Goal: Transaction & Acquisition: Purchase product/service

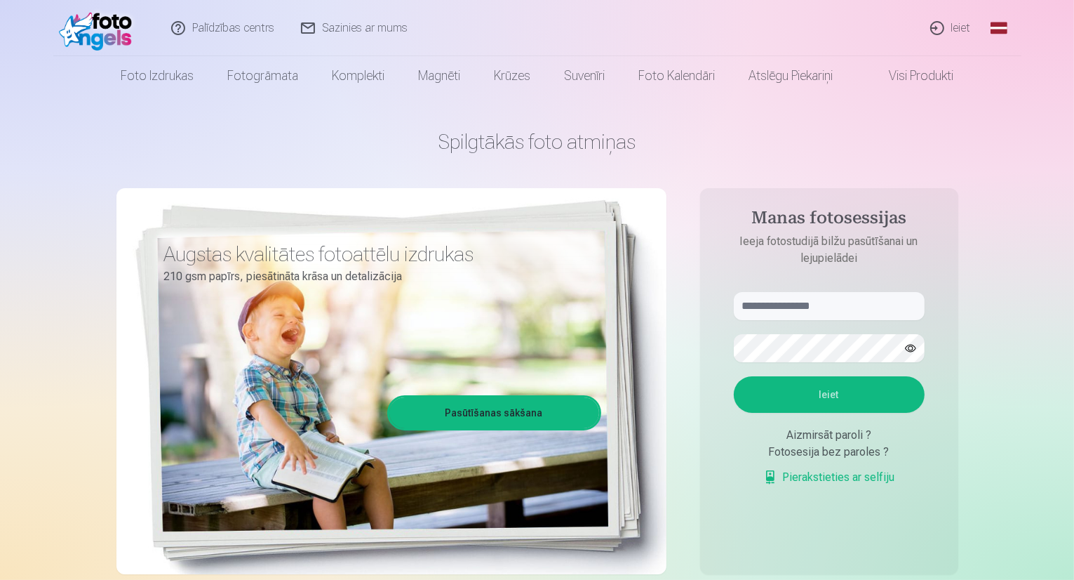
click at [949, 18] on link "Ieiet" at bounding box center [951, 28] width 67 height 56
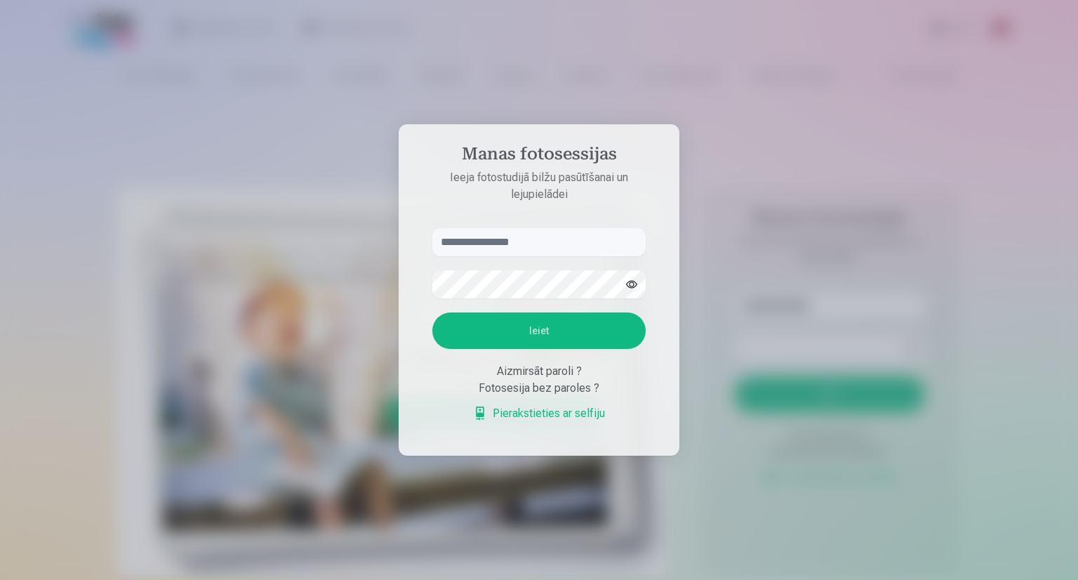
click at [462, 250] on input "text" at bounding box center [538, 242] width 213 height 28
type input "**********"
click at [546, 329] on button "Ieiet" at bounding box center [538, 330] width 213 height 36
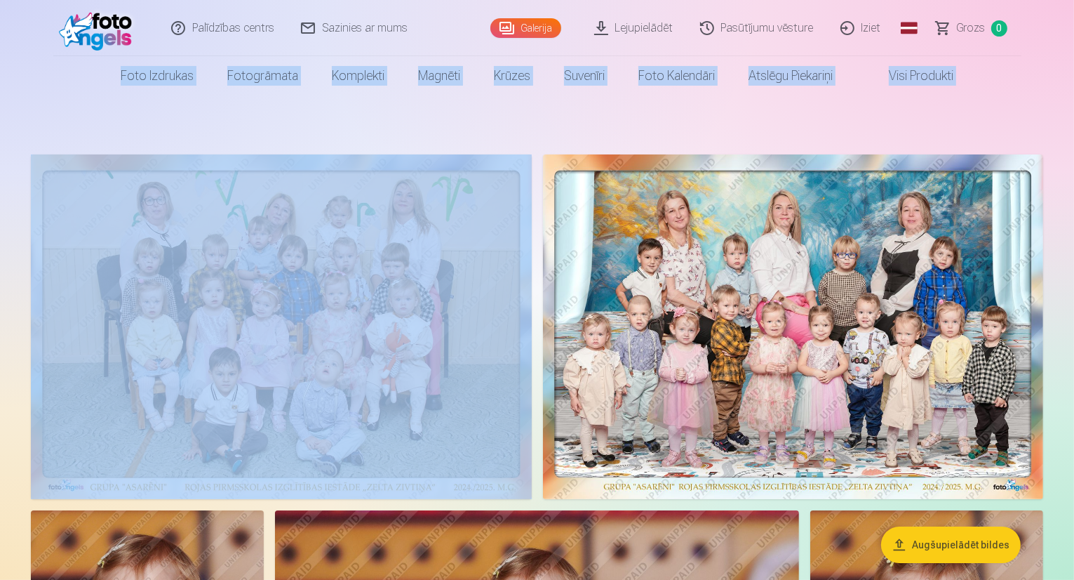
drag, startPoint x: 1072, startPoint y: 26, endPoint x: 1077, endPoint y: 12, distance: 14.9
click at [1074, 12] on html "Palīdzības centrs Sazinies ar mums Galerija Lejupielādēt Pasūtījumu vēsture Izi…" at bounding box center [537, 290] width 1074 height 580
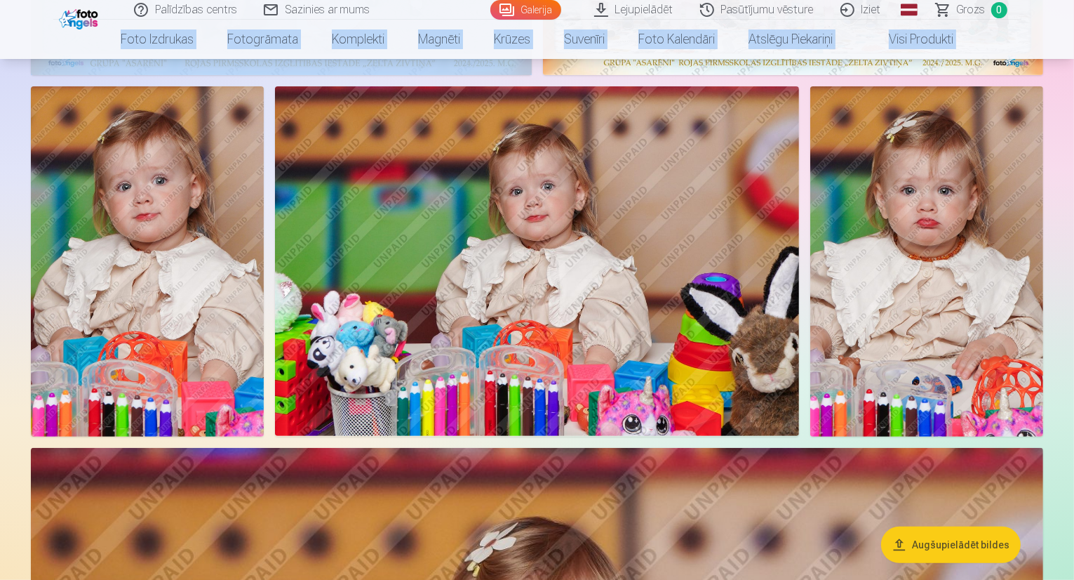
scroll to position [662, 0]
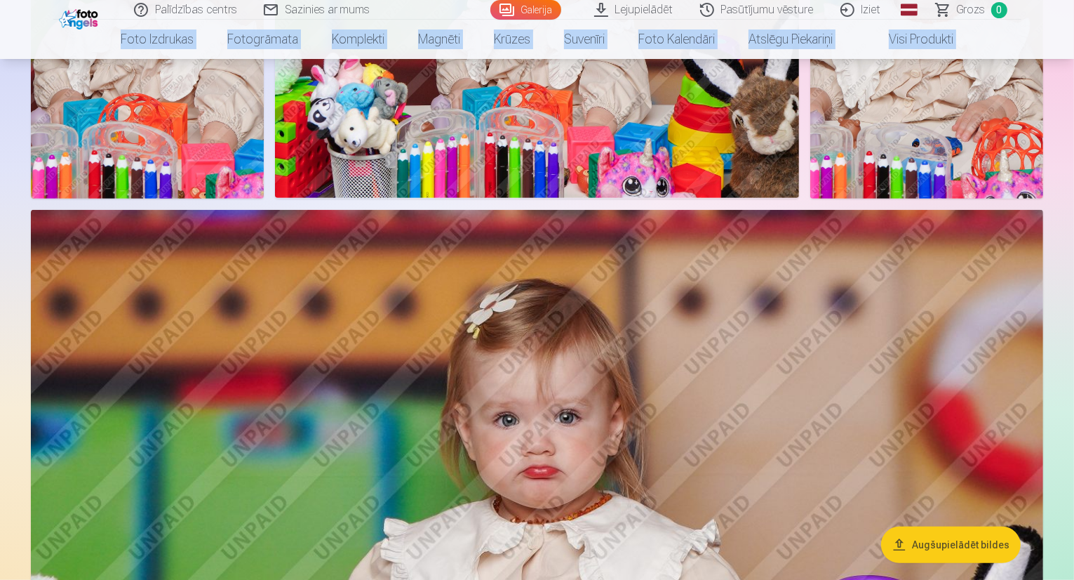
click at [934, 540] on button "Augšupielādēt bildes" at bounding box center [951, 544] width 140 height 36
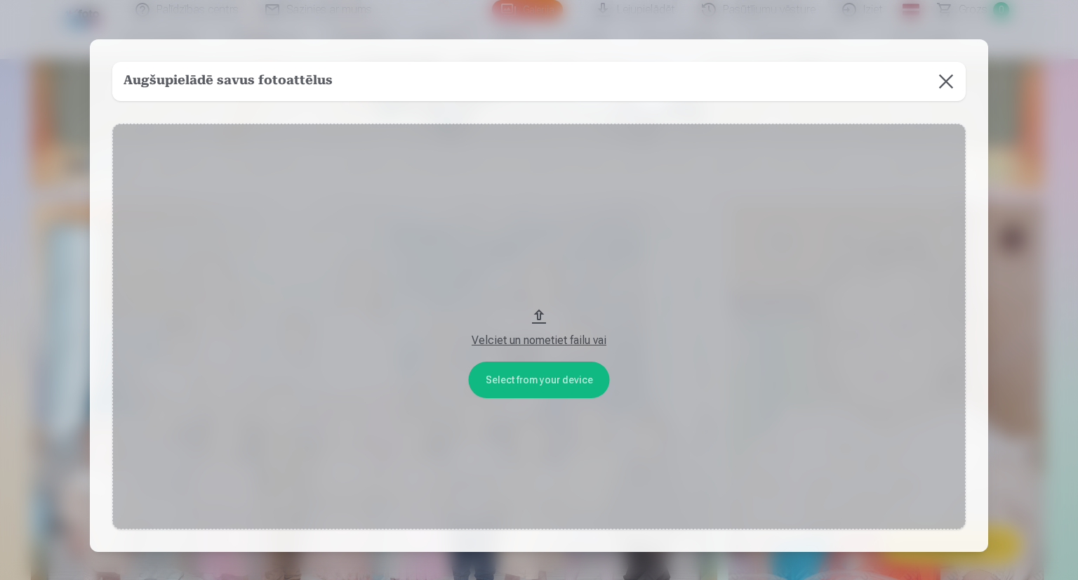
click at [943, 81] on button at bounding box center [945, 81] width 39 height 39
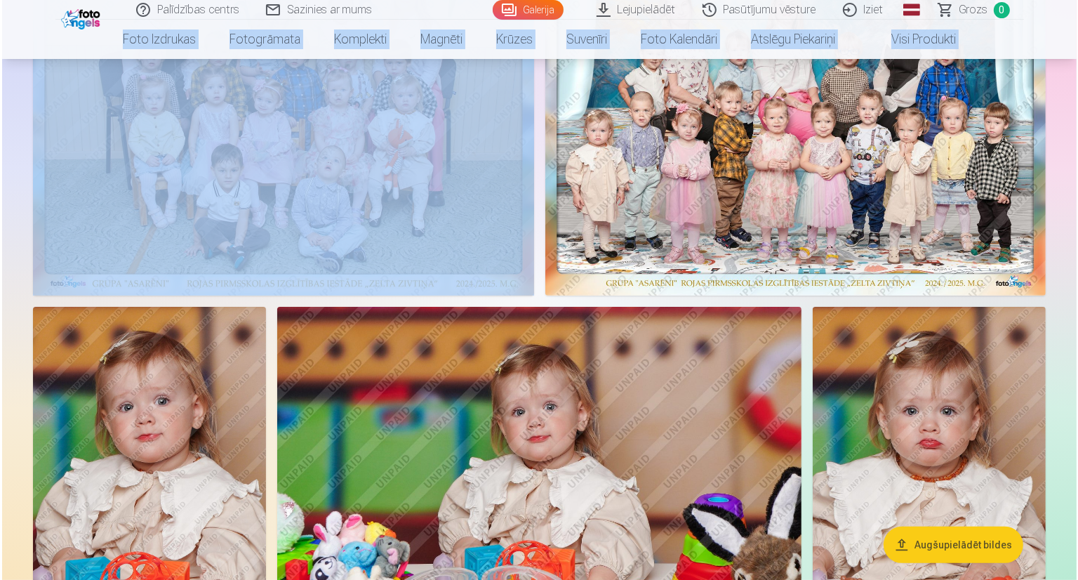
scroll to position [272, 0]
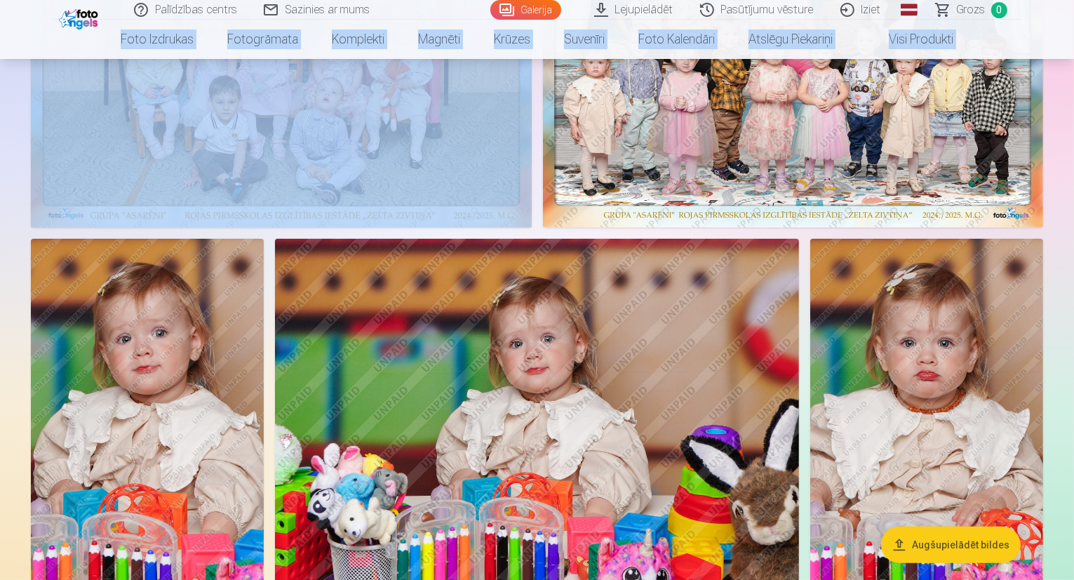
click at [532, 227] on img at bounding box center [281, 55] width 501 height 345
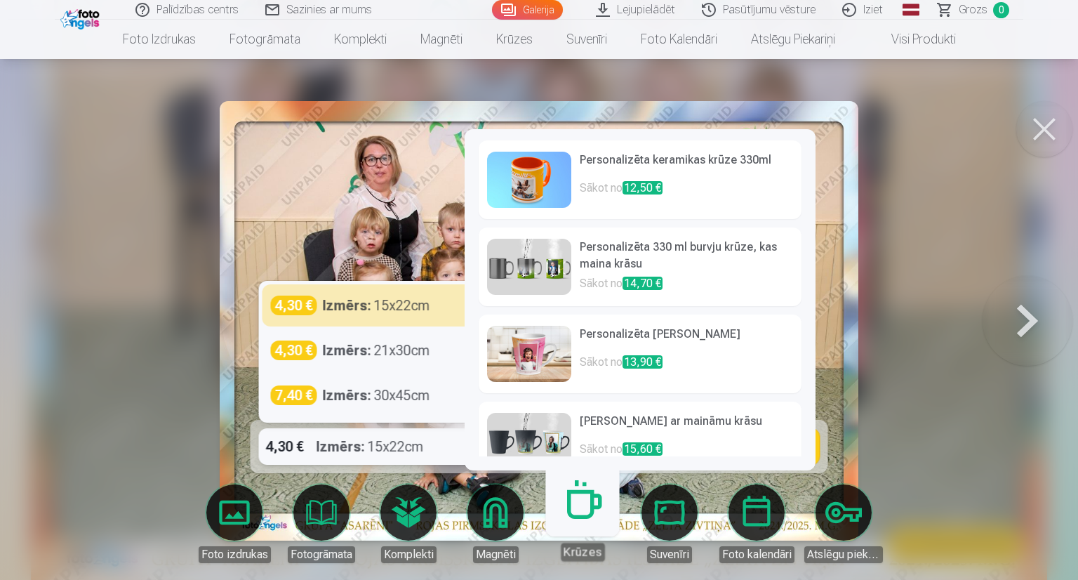
click at [342, 446] on strong "Izmērs :" at bounding box center [340, 446] width 48 height 20
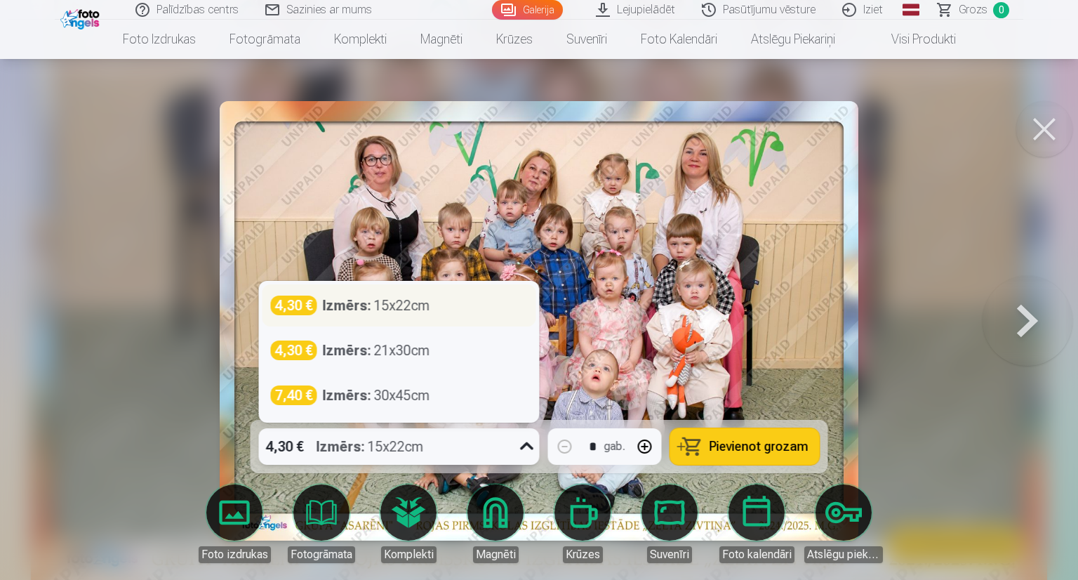
click at [392, 298] on div "Izmērs : 15x22cm" at bounding box center [376, 305] width 107 height 20
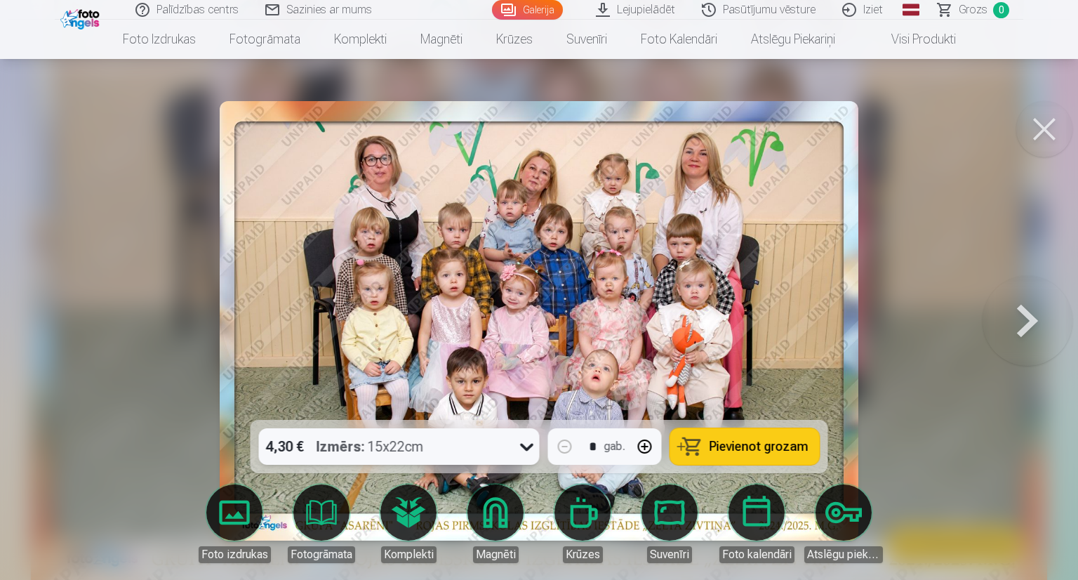
click at [733, 448] on span "Pievienot grozam" at bounding box center [758, 446] width 99 height 13
click at [1013, 317] on button at bounding box center [1027, 321] width 90 height 170
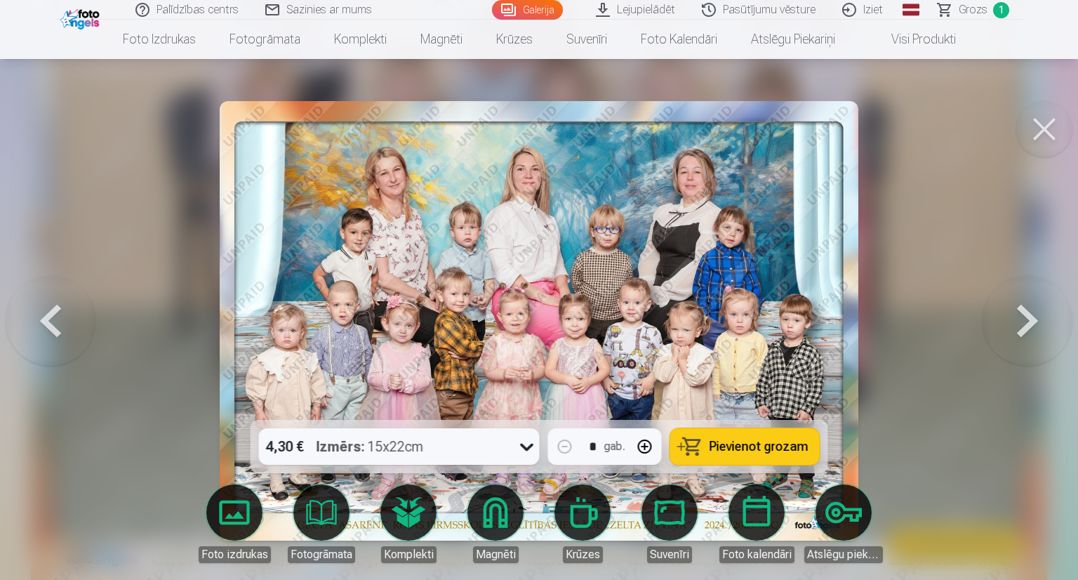
click at [1038, 321] on button at bounding box center [1027, 321] width 90 height 170
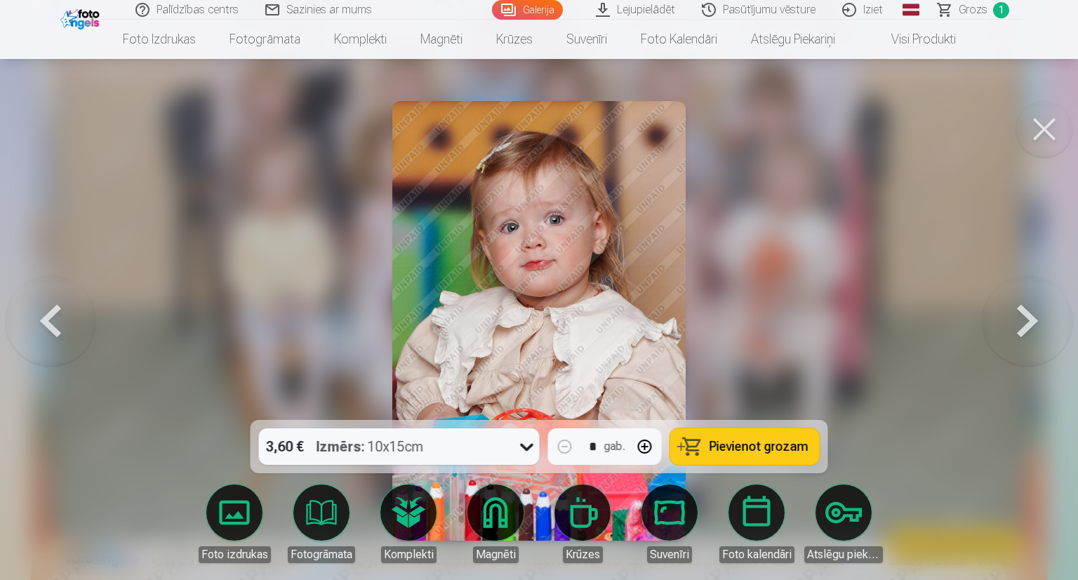
click at [1038, 321] on button at bounding box center [1027, 321] width 90 height 170
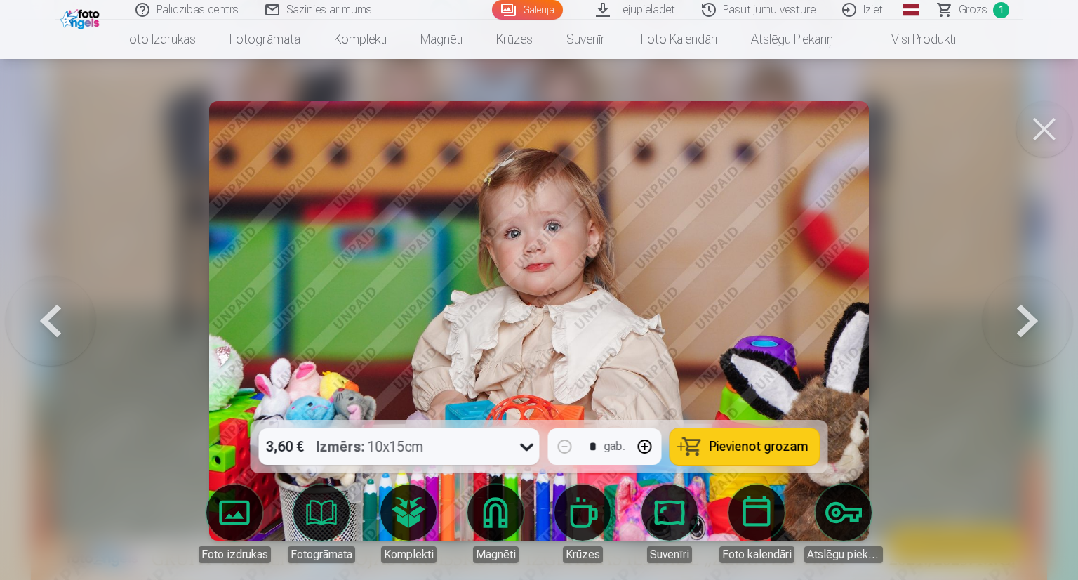
click at [1038, 321] on button at bounding box center [1027, 321] width 90 height 170
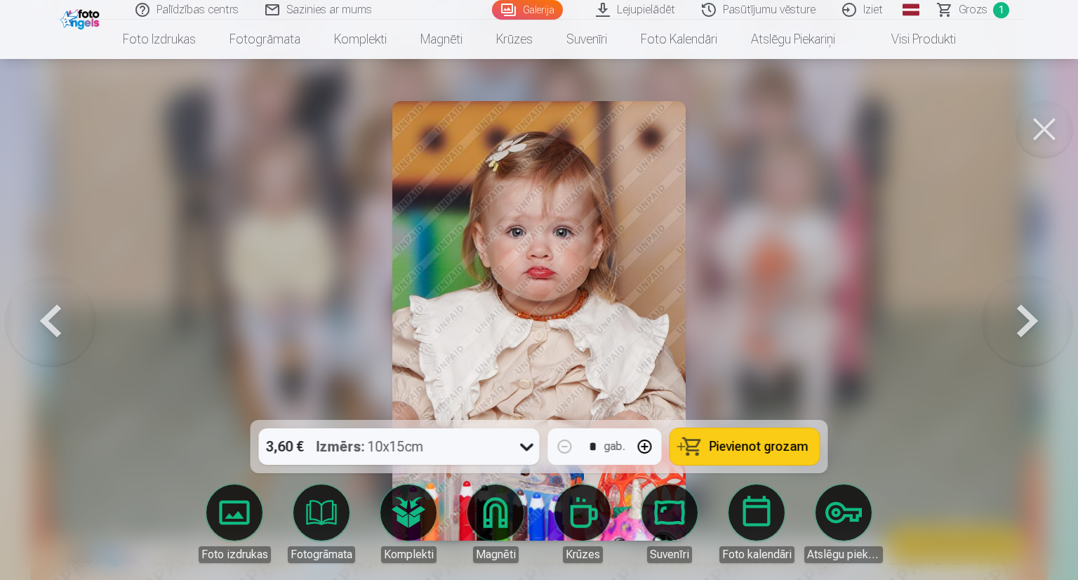
click at [1038, 321] on button at bounding box center [1027, 321] width 90 height 170
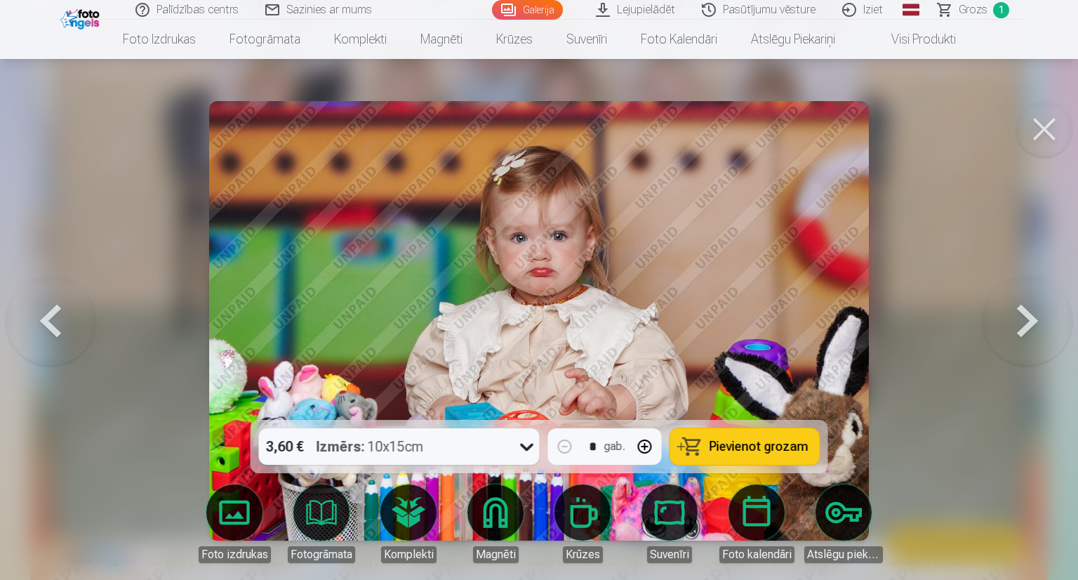
click at [1038, 321] on button at bounding box center [1027, 321] width 90 height 170
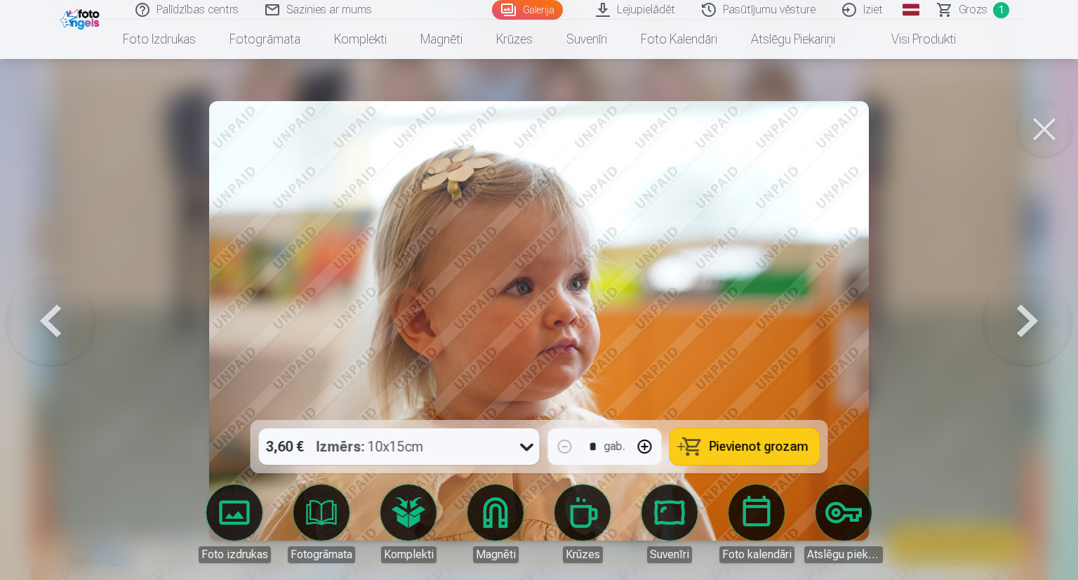
click at [1038, 321] on button at bounding box center [1027, 321] width 90 height 170
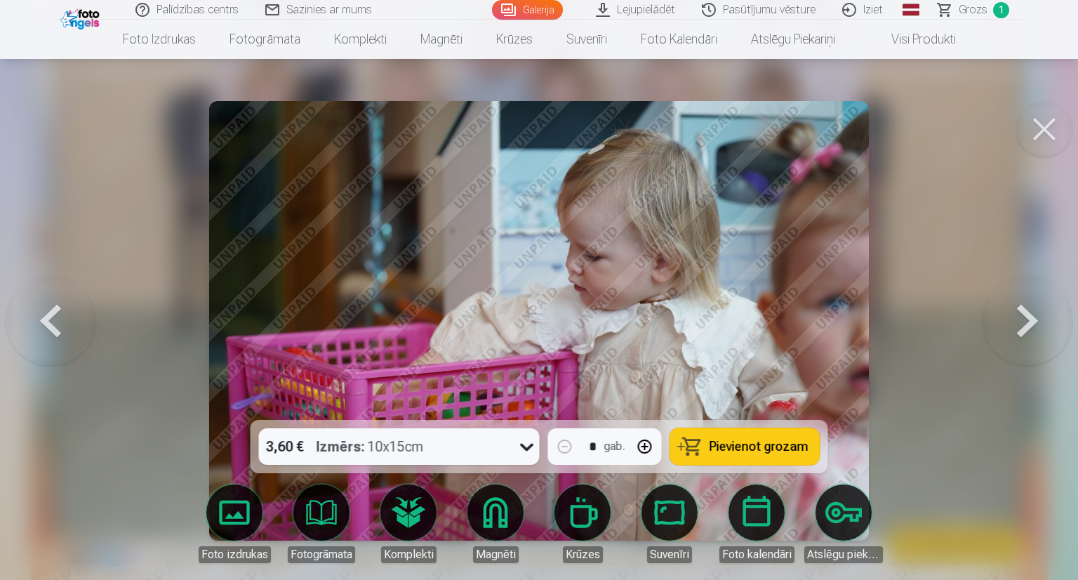
click at [1038, 321] on button at bounding box center [1027, 321] width 90 height 170
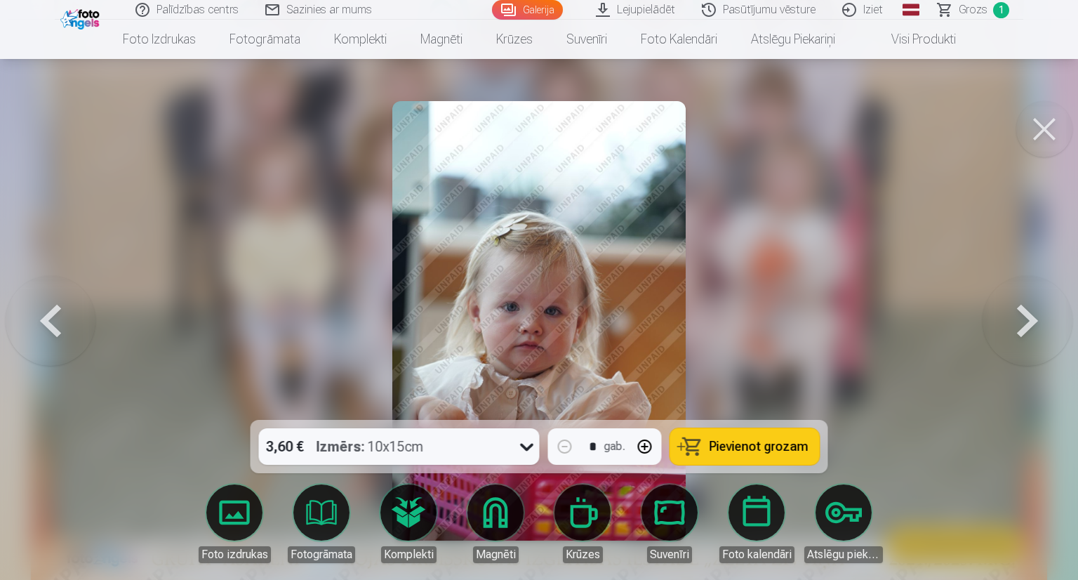
click at [1038, 321] on button at bounding box center [1027, 321] width 90 height 170
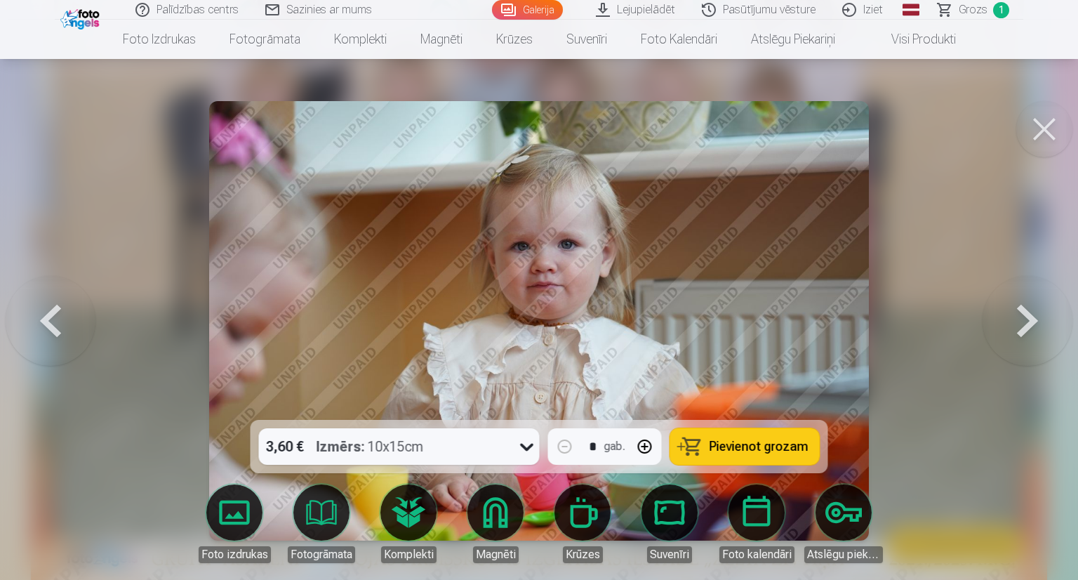
click at [1038, 321] on button at bounding box center [1027, 321] width 90 height 170
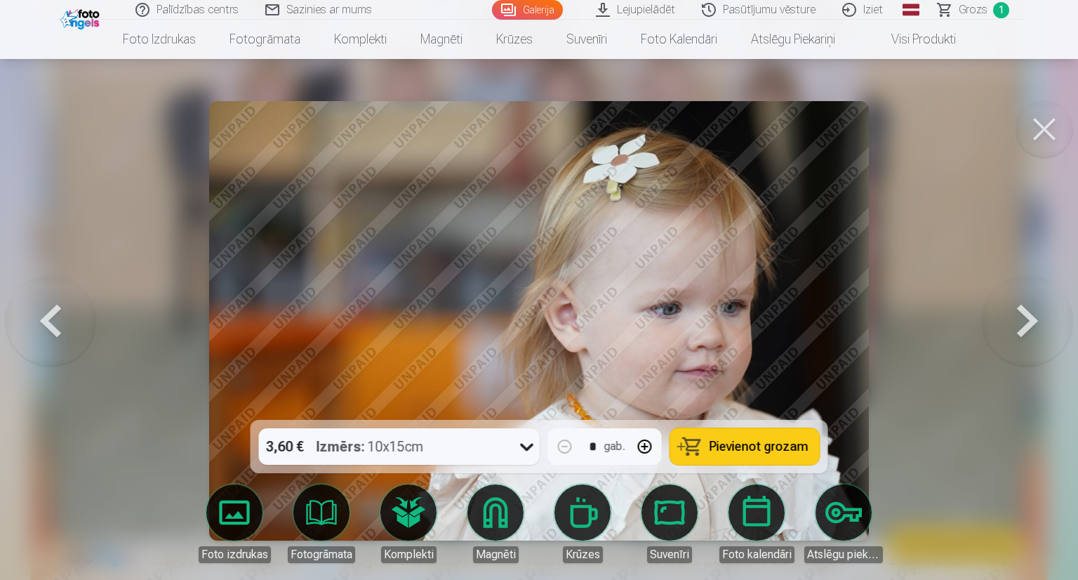
click at [1038, 321] on button at bounding box center [1027, 321] width 90 height 170
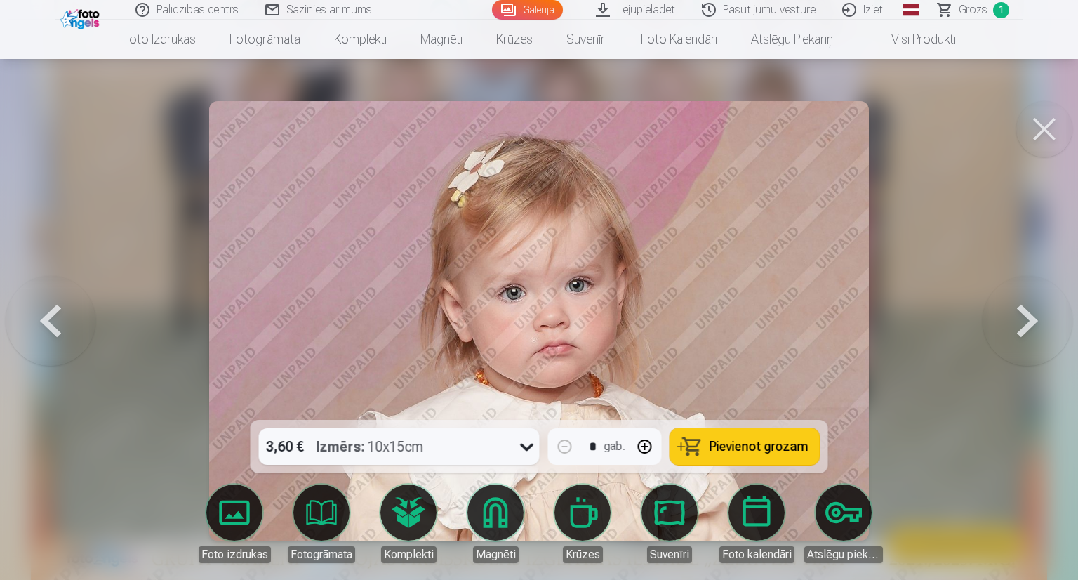
click at [460, 446] on div "3,60 € Izmērs : 10x15cm" at bounding box center [386, 446] width 254 height 36
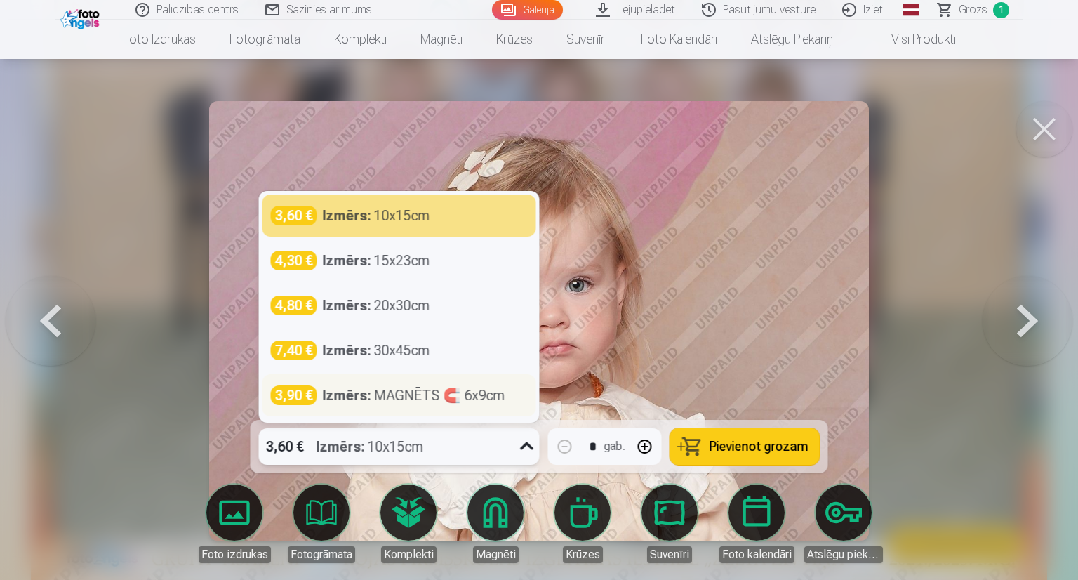
click at [452, 398] on div "Izmērs : MAGNĒTS 🧲 6x9cm" at bounding box center [414, 395] width 182 height 20
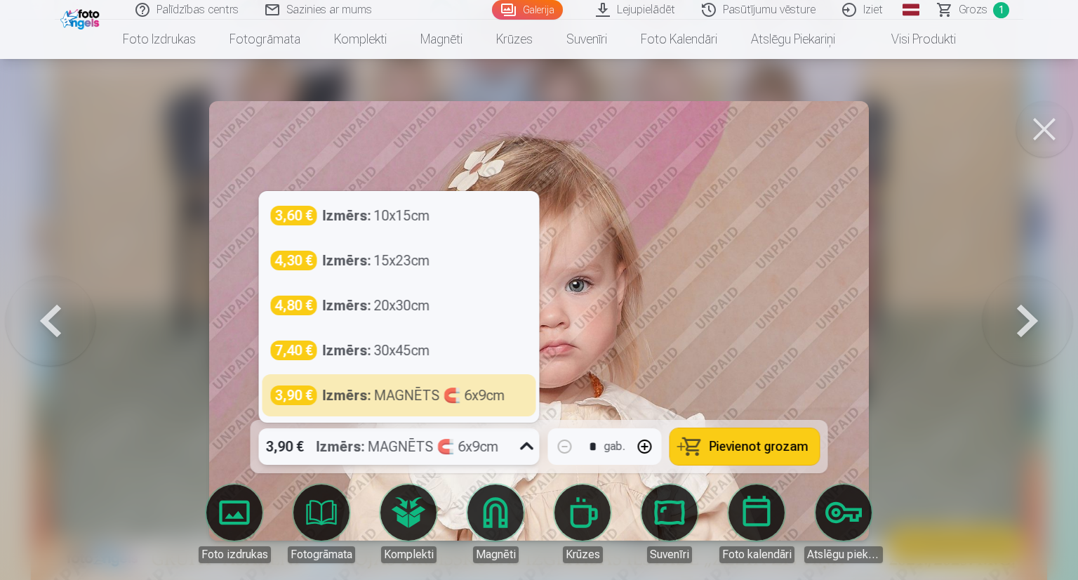
click at [505, 450] on div "3,90 € Izmērs : MAGNĒTS 🧲 6x9cm" at bounding box center [386, 446] width 254 height 36
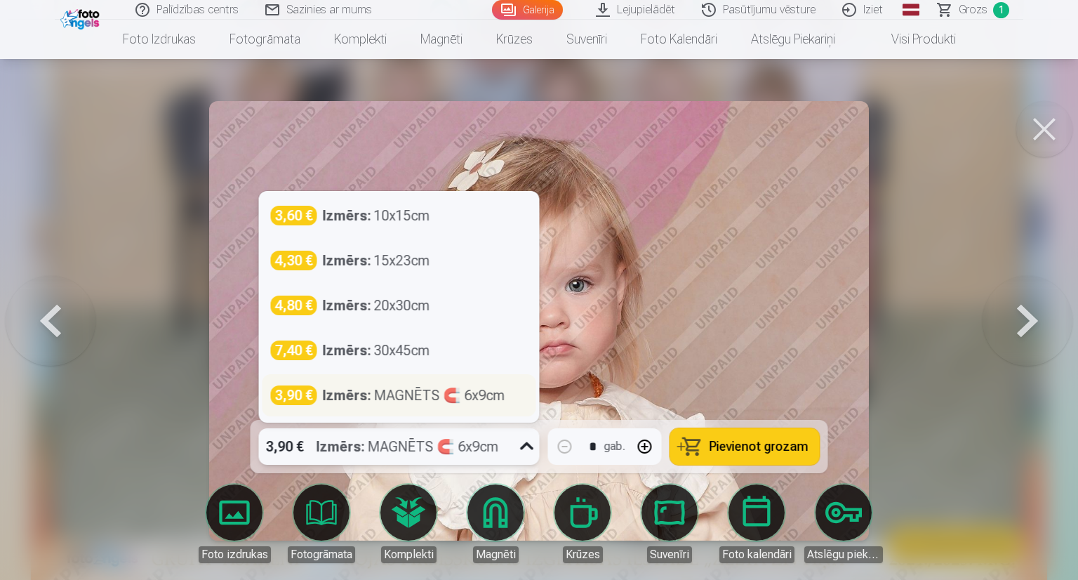
click at [492, 405] on div "3,90 € Izmērs : MAGNĒTS 🧲 6x9cm" at bounding box center [399, 395] width 274 height 42
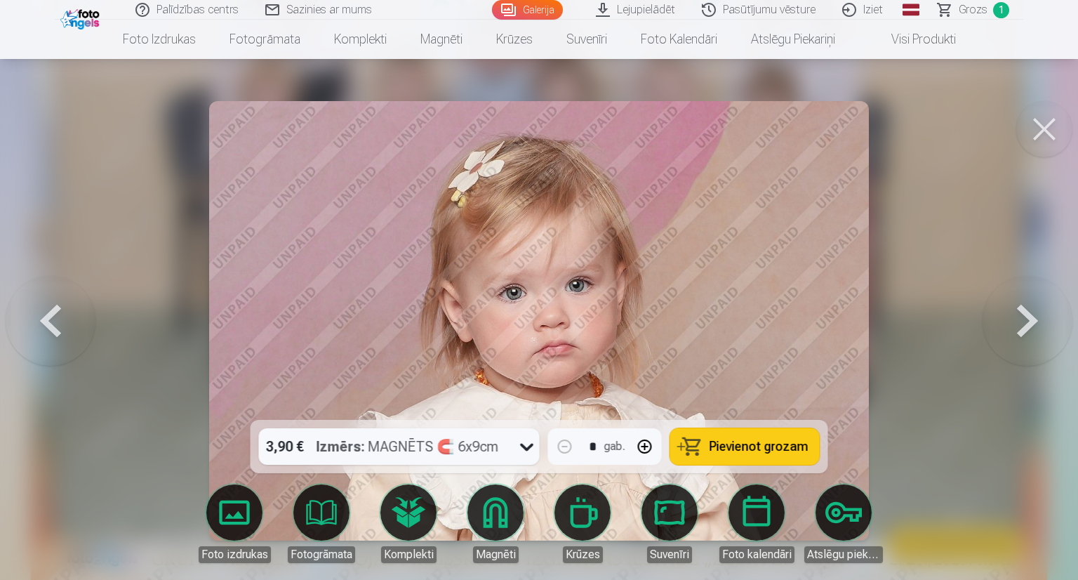
click at [721, 445] on span "Pievienot grozam" at bounding box center [758, 446] width 99 height 13
click at [1021, 312] on button at bounding box center [1027, 321] width 90 height 170
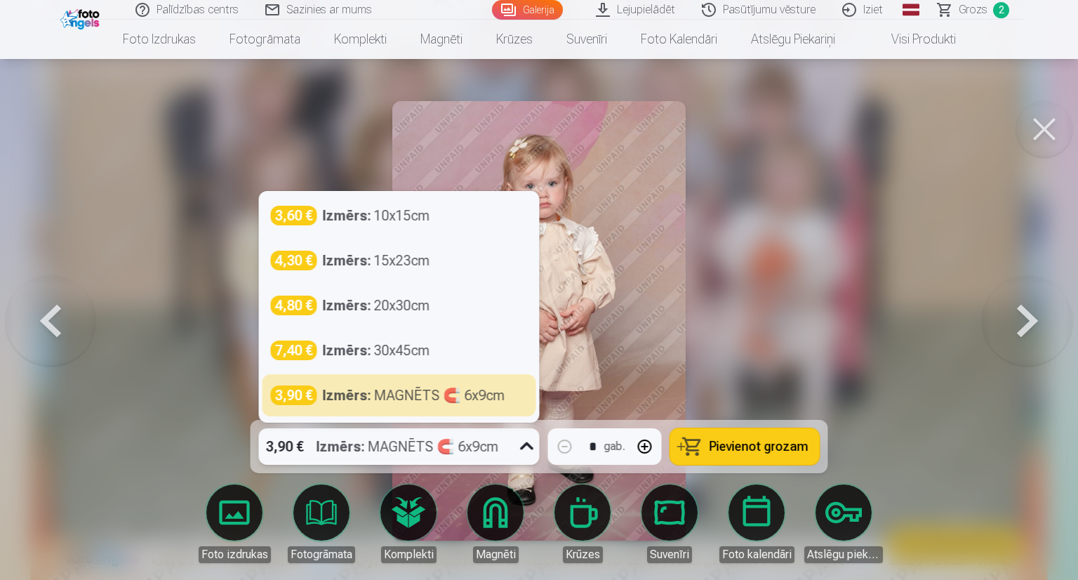
click at [521, 451] on icon at bounding box center [527, 446] width 22 height 22
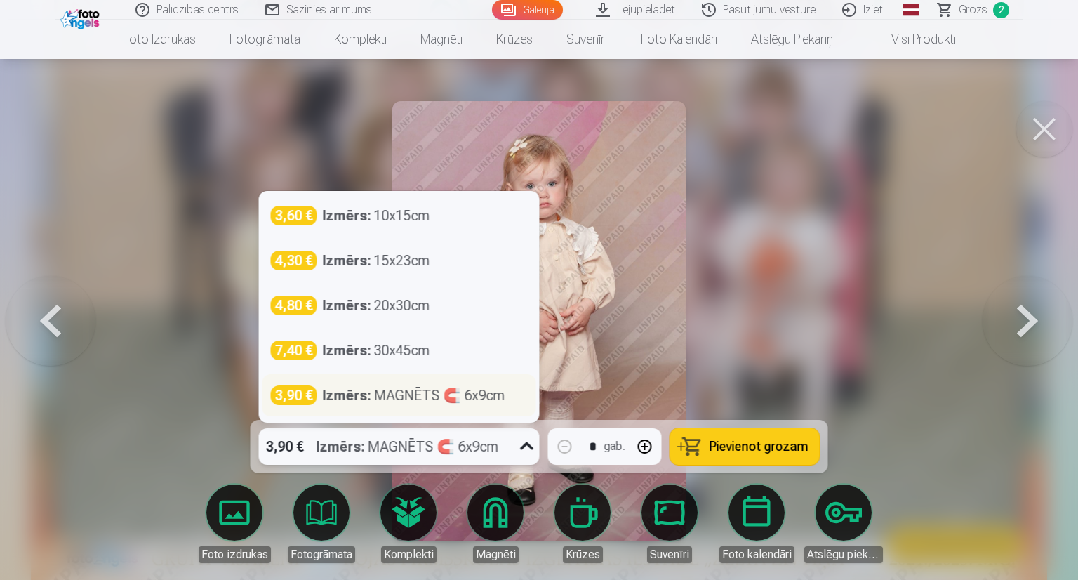
click at [453, 391] on div "Izmērs : MAGNĒTS 🧲 6x9cm" at bounding box center [414, 395] width 182 height 20
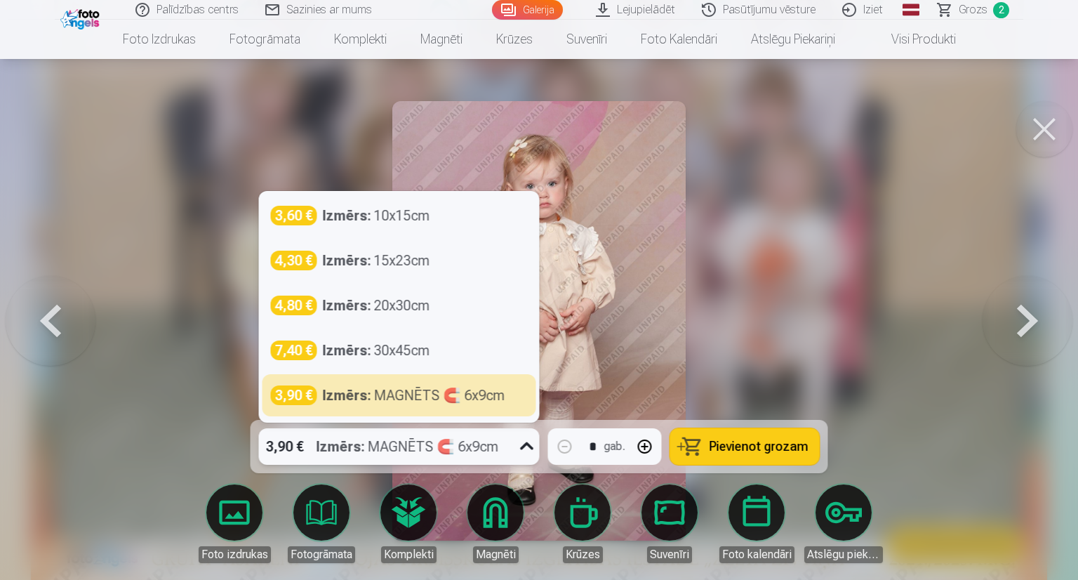
click at [486, 442] on div "Izmērs : MAGNĒTS 🧲 6x9cm" at bounding box center [407, 446] width 182 height 36
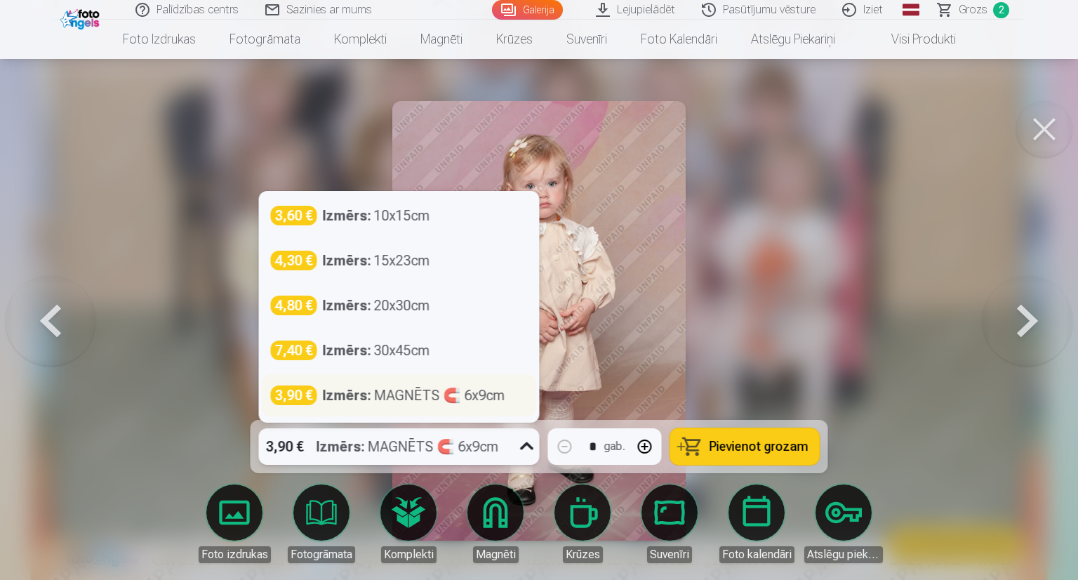
click at [504, 387] on div "Izmērs : MAGNĒTS 🧲 6x9cm" at bounding box center [414, 395] width 182 height 20
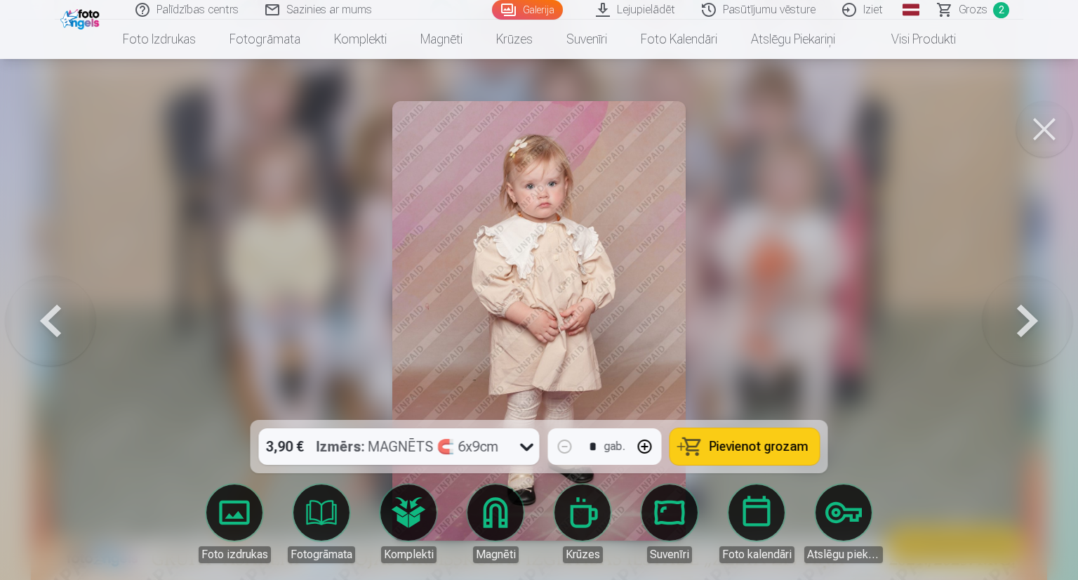
click at [752, 441] on span "Pievienot grozam" at bounding box center [758, 446] width 99 height 13
click at [1030, 321] on button at bounding box center [1027, 321] width 90 height 170
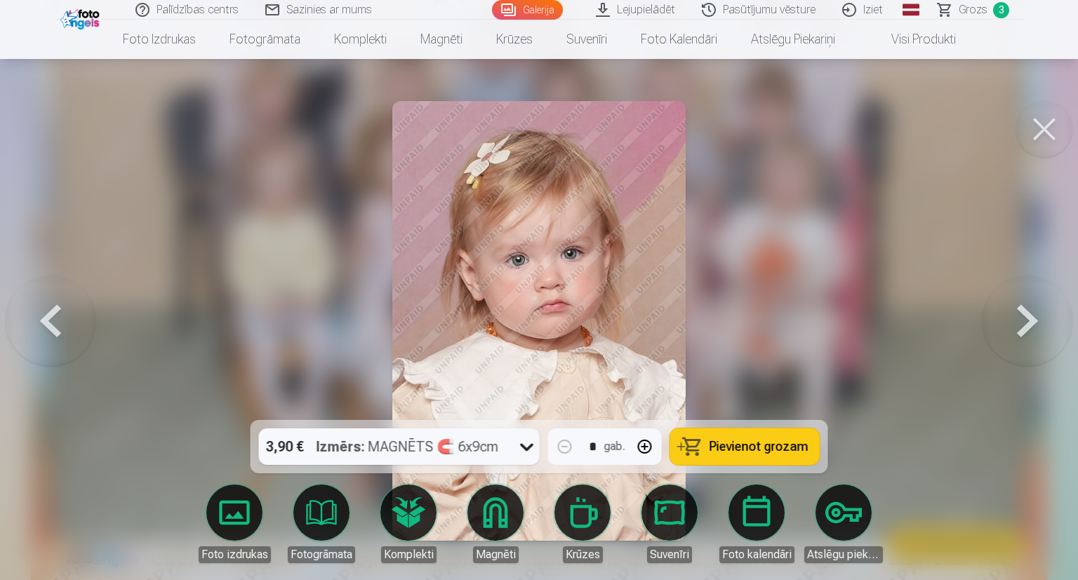
click at [1030, 321] on button at bounding box center [1027, 321] width 90 height 170
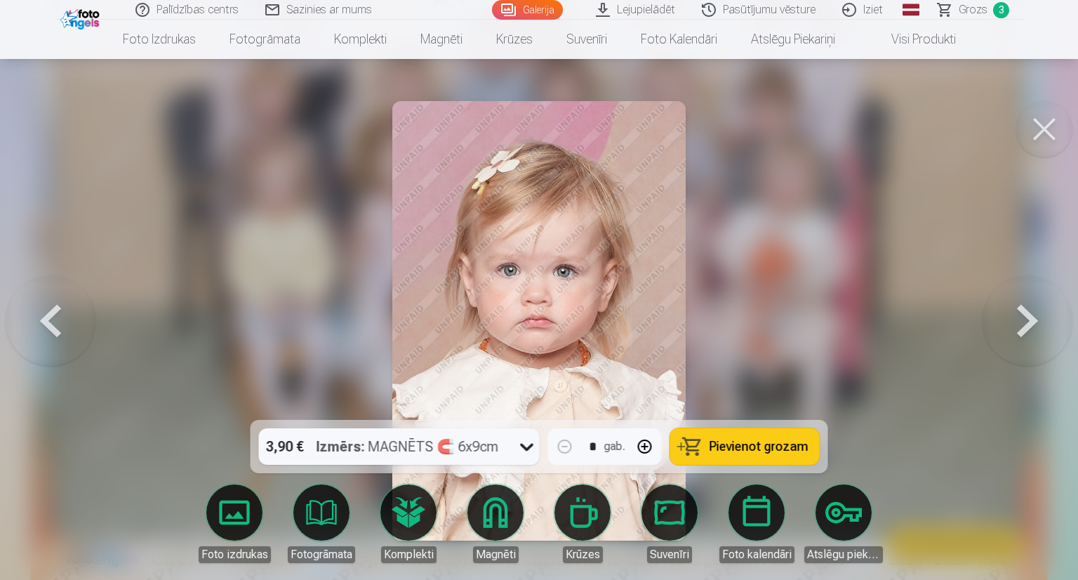
click at [504, 454] on div "3,90 € Izmērs : MAGNĒTS 🧲 6x9cm" at bounding box center [386, 446] width 254 height 36
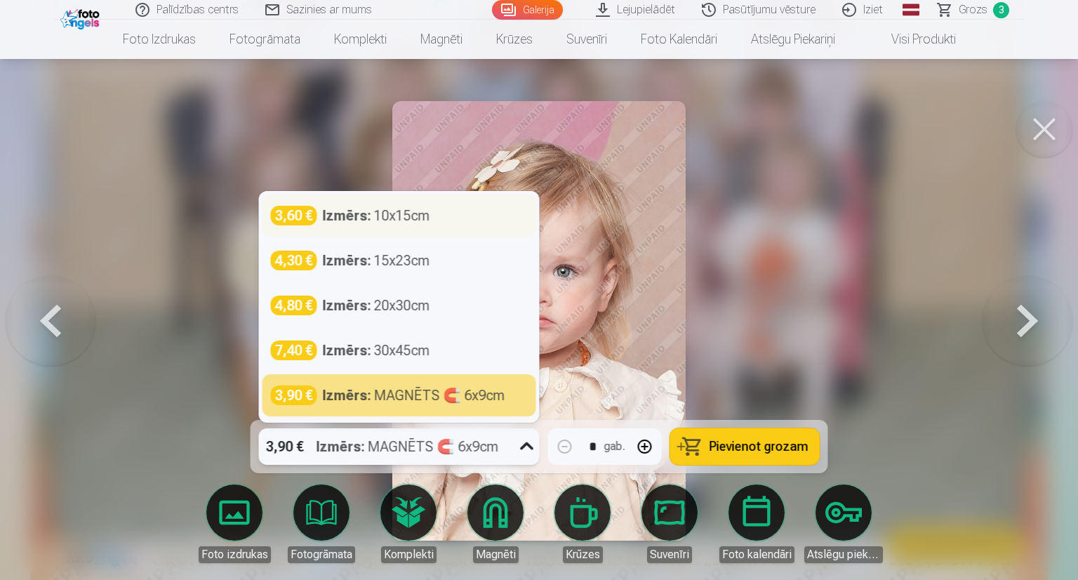
click at [387, 215] on div "Izmērs : 10x15cm" at bounding box center [376, 216] width 107 height 20
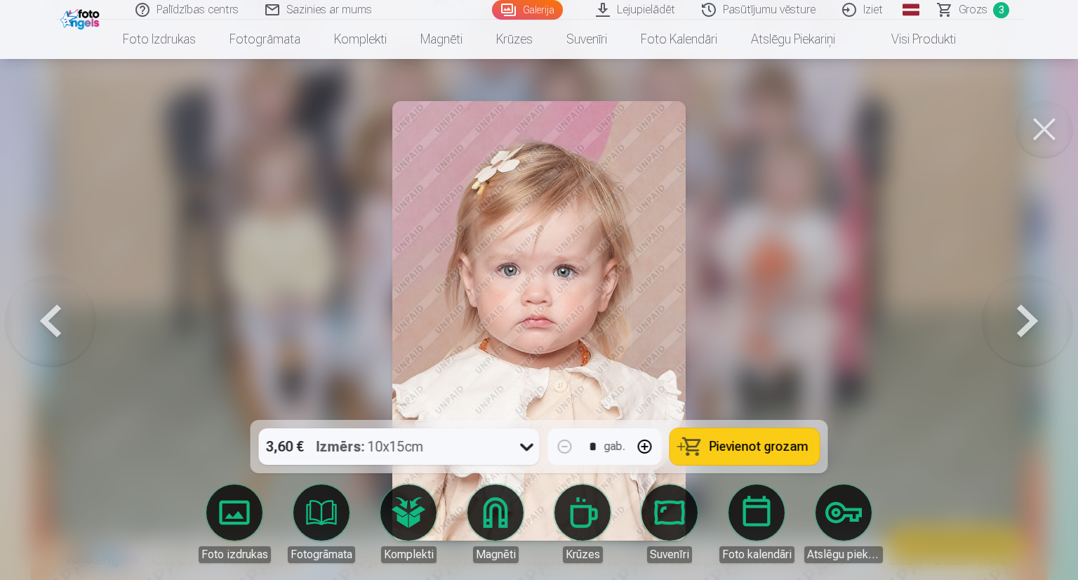
click at [707, 446] on button "Pievienot grozam" at bounding box center [744, 446] width 149 height 36
click at [1027, 318] on button at bounding box center [1027, 321] width 90 height 170
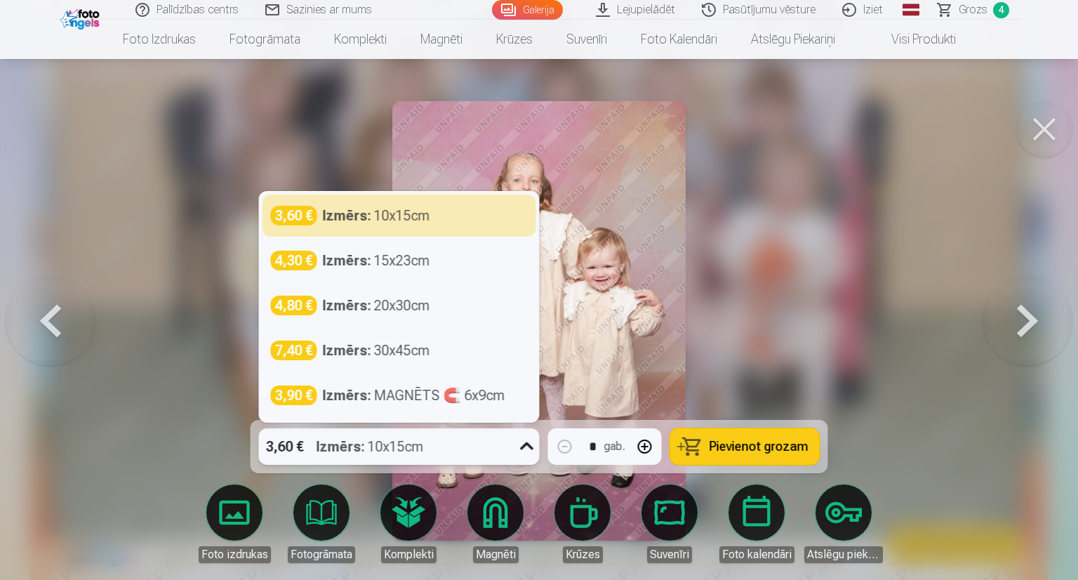
click at [508, 462] on div "3,60 € Izmērs : 10x15cm" at bounding box center [386, 446] width 254 height 36
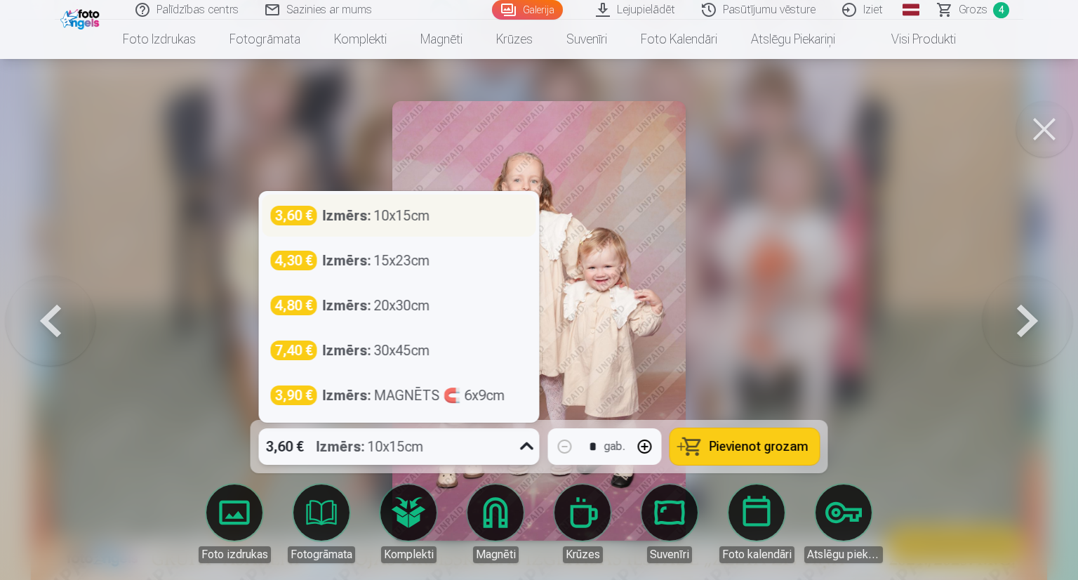
click at [471, 227] on div "3,60 € Izmērs : 10x15cm" at bounding box center [399, 215] width 274 height 42
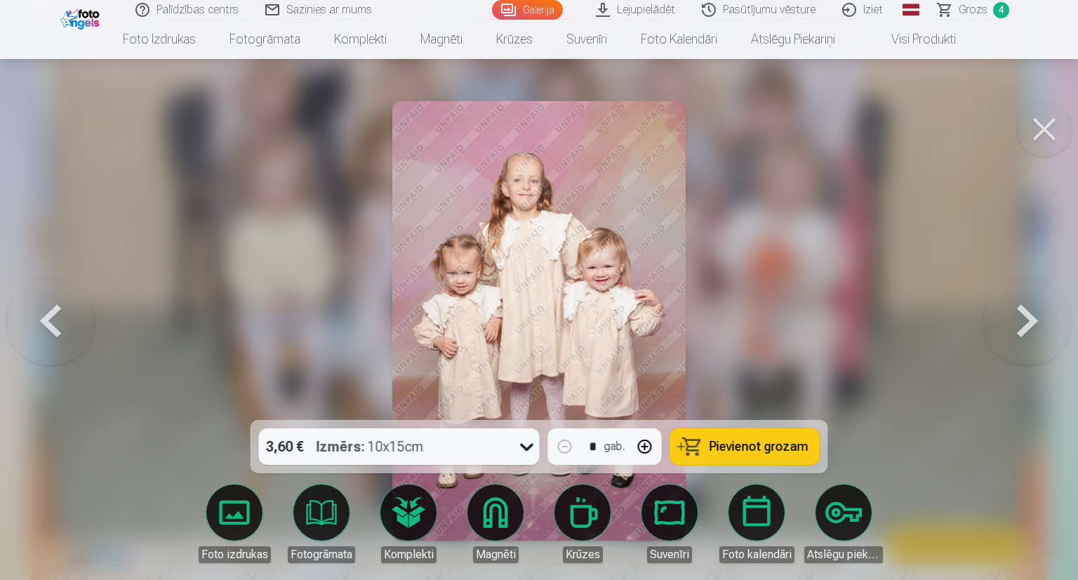
click at [761, 440] on span "Pievienot grozam" at bounding box center [758, 446] width 99 height 13
click at [1036, 318] on button at bounding box center [1027, 321] width 90 height 170
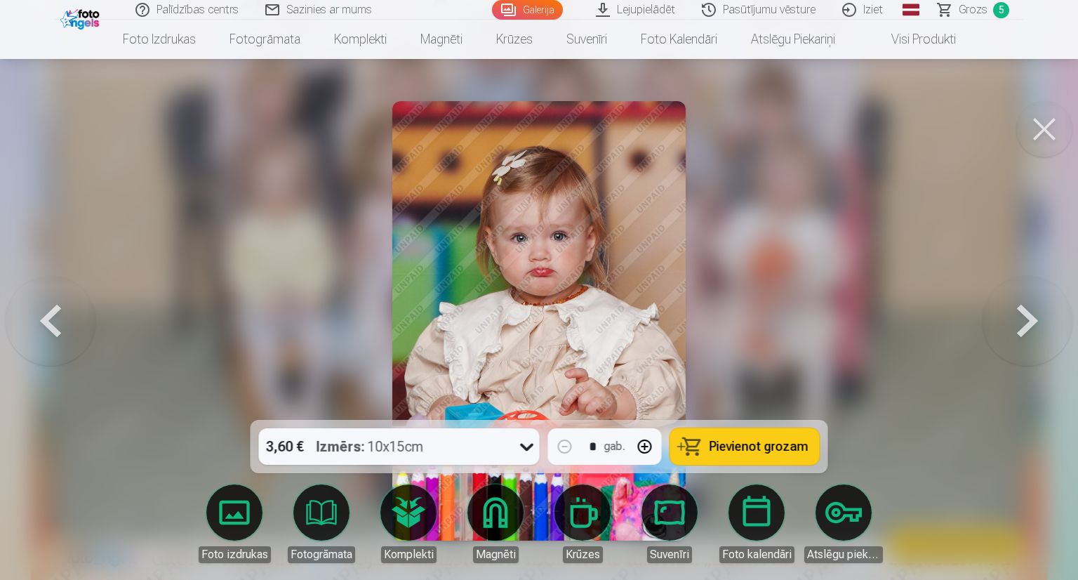
click at [1036, 318] on button at bounding box center [1027, 321] width 90 height 170
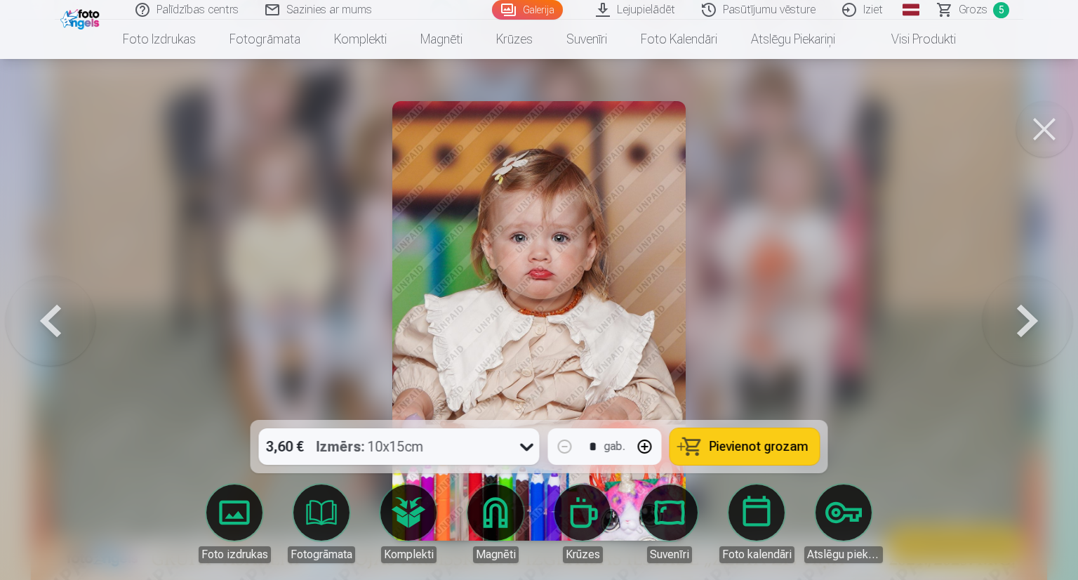
click at [1036, 318] on button at bounding box center [1027, 321] width 90 height 170
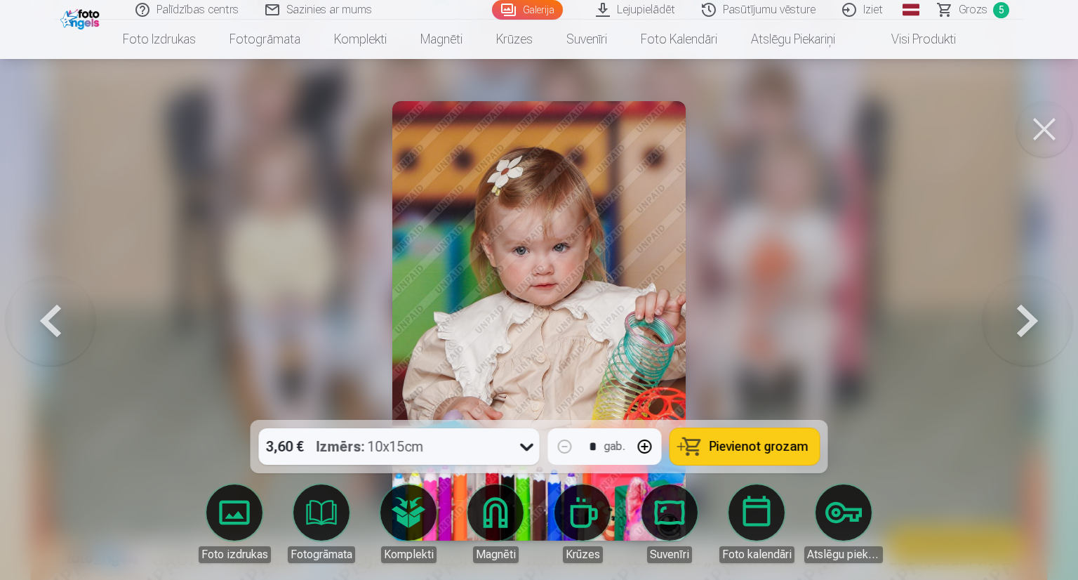
click at [1036, 318] on button at bounding box center [1027, 321] width 90 height 170
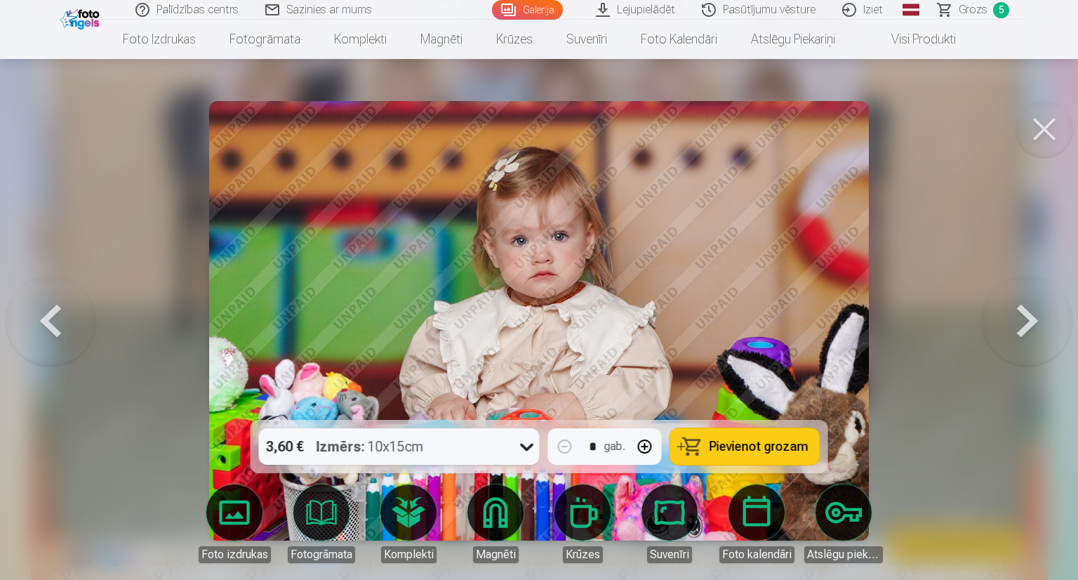
click at [1036, 318] on button at bounding box center [1027, 321] width 90 height 170
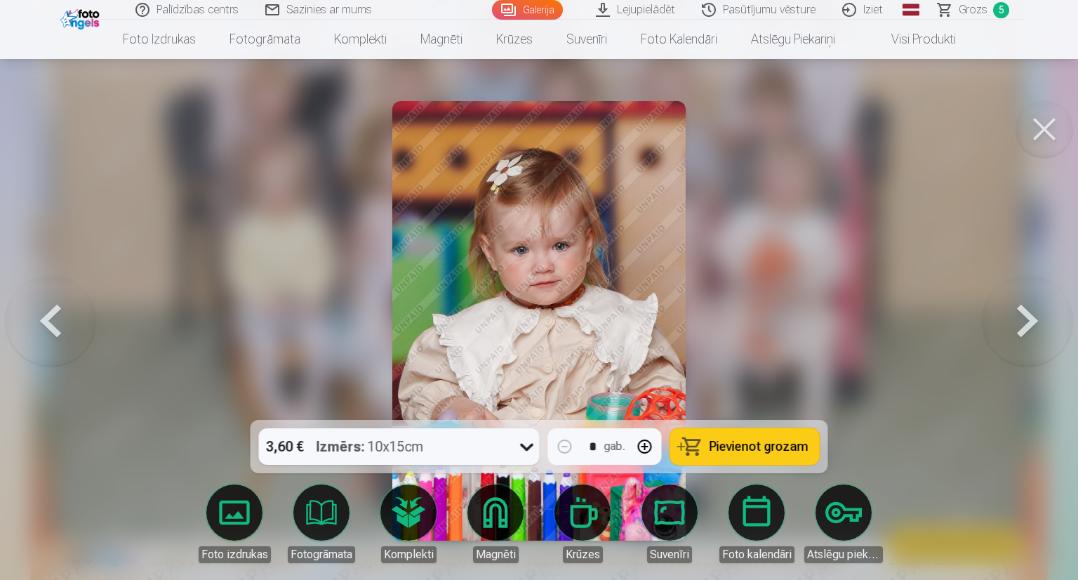
click at [1036, 318] on button at bounding box center [1027, 321] width 90 height 170
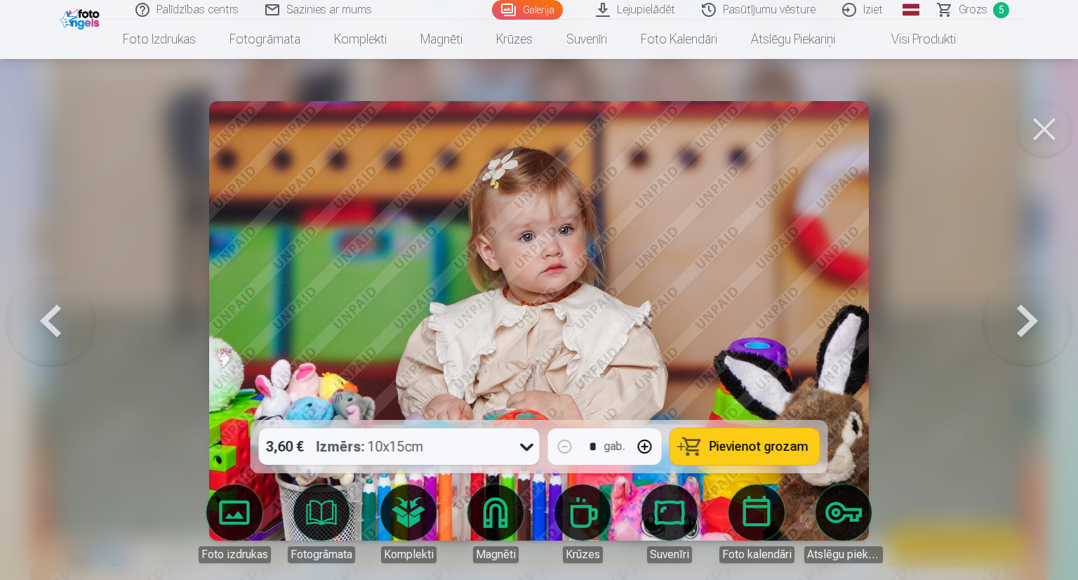
click at [1036, 318] on button at bounding box center [1027, 321] width 90 height 170
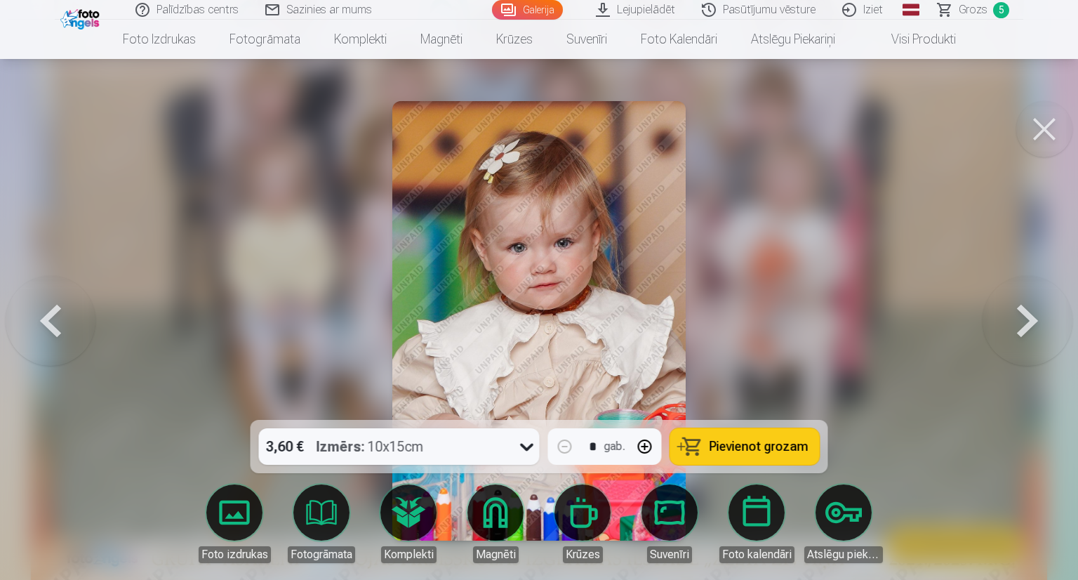
click at [1036, 318] on button at bounding box center [1027, 321] width 90 height 170
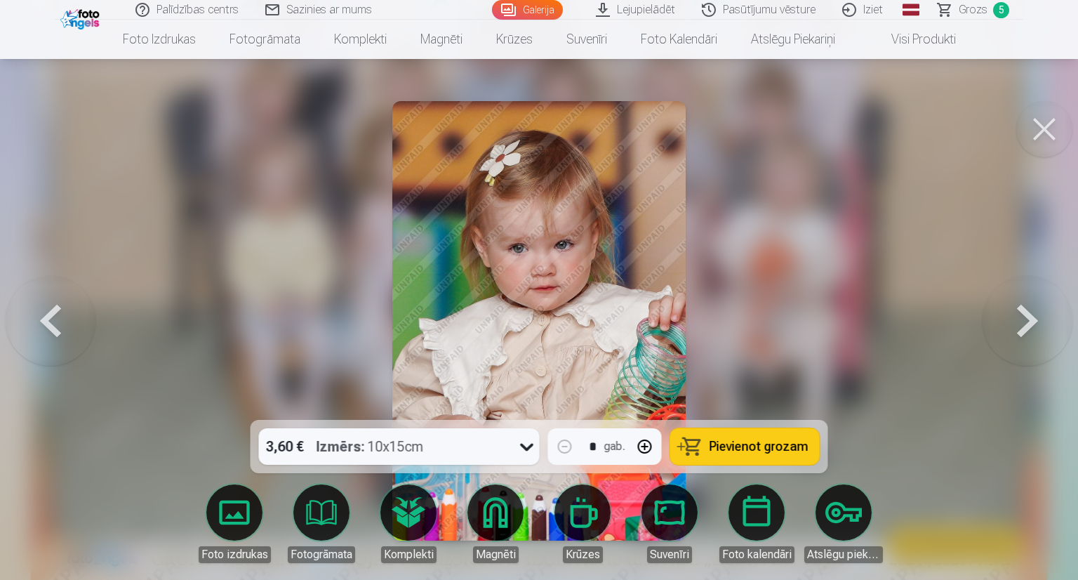
click at [1036, 318] on button at bounding box center [1027, 321] width 90 height 170
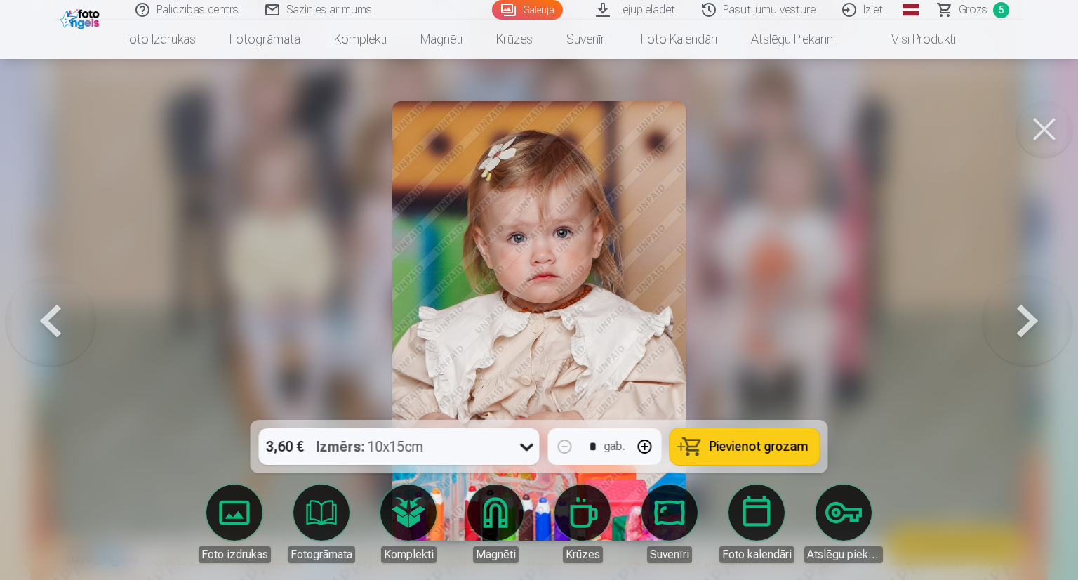
click at [1036, 318] on button at bounding box center [1027, 321] width 90 height 170
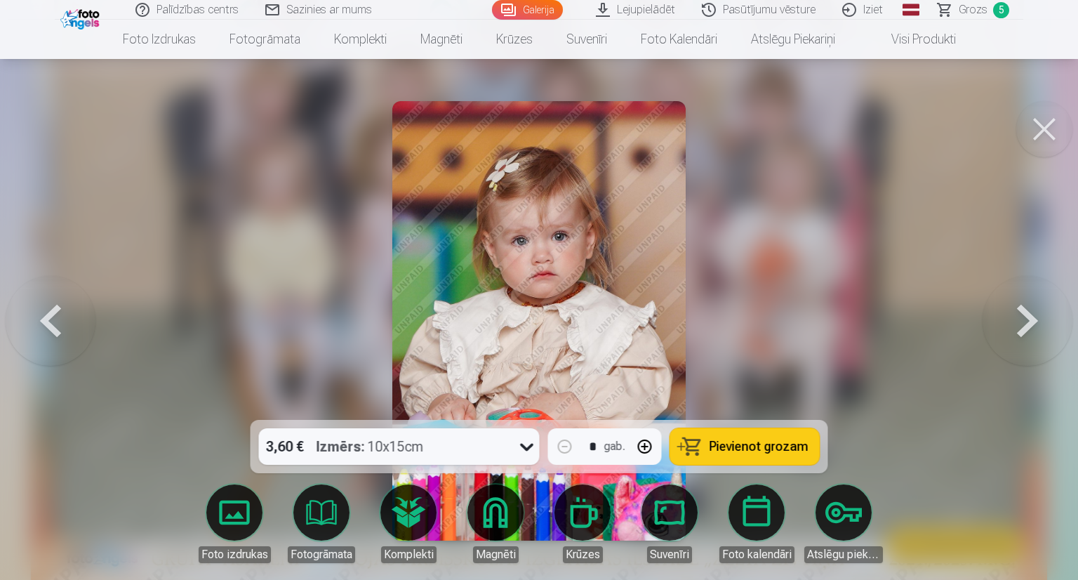
click at [982, 3] on span "Grozs" at bounding box center [973, 9] width 29 height 17
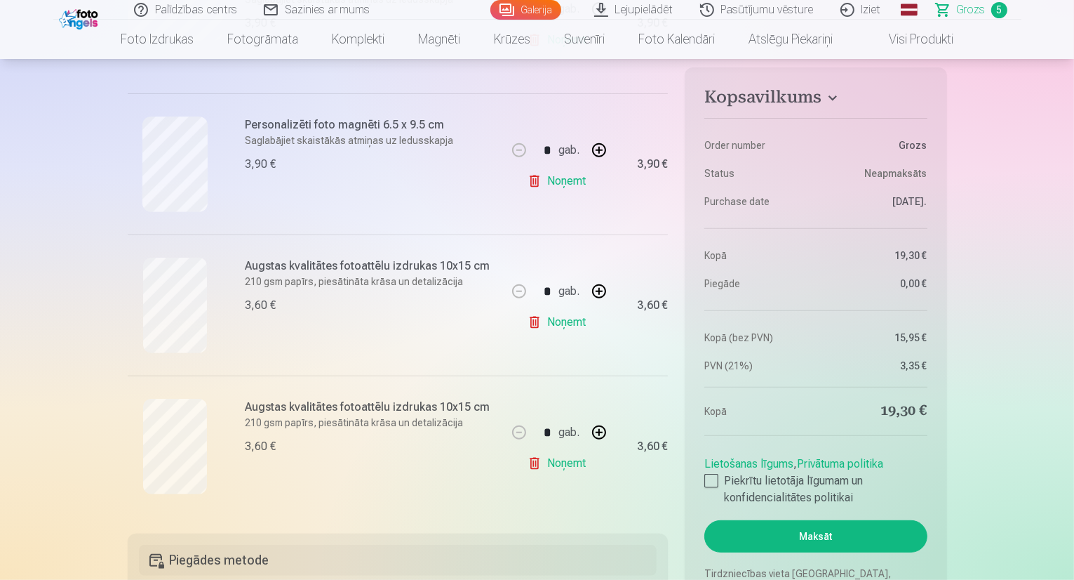
scroll to position [536, 0]
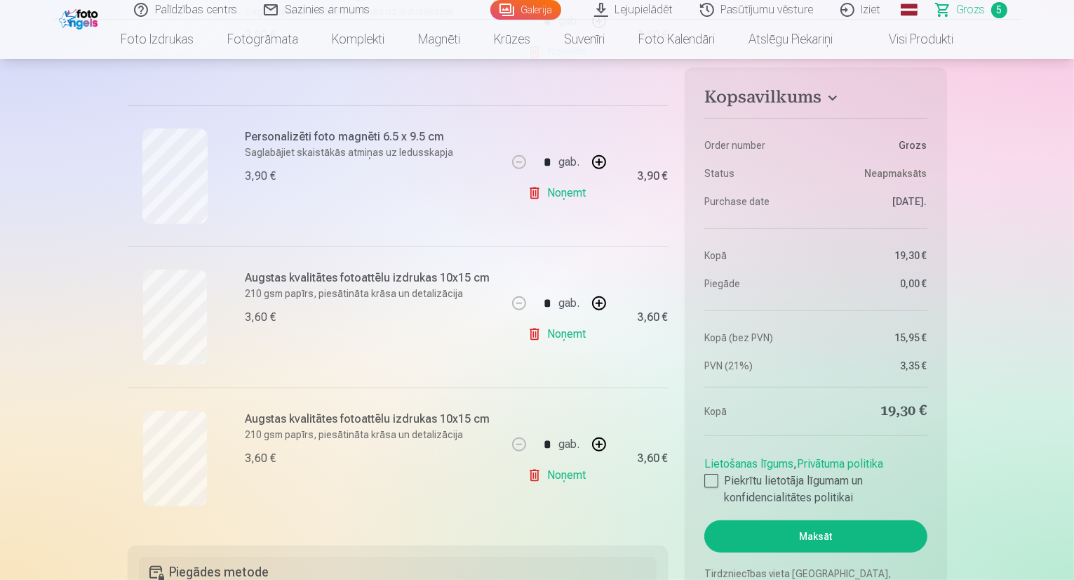
drag, startPoint x: 1068, startPoint y: 91, endPoint x: 1077, endPoint y: 88, distance: 9.5
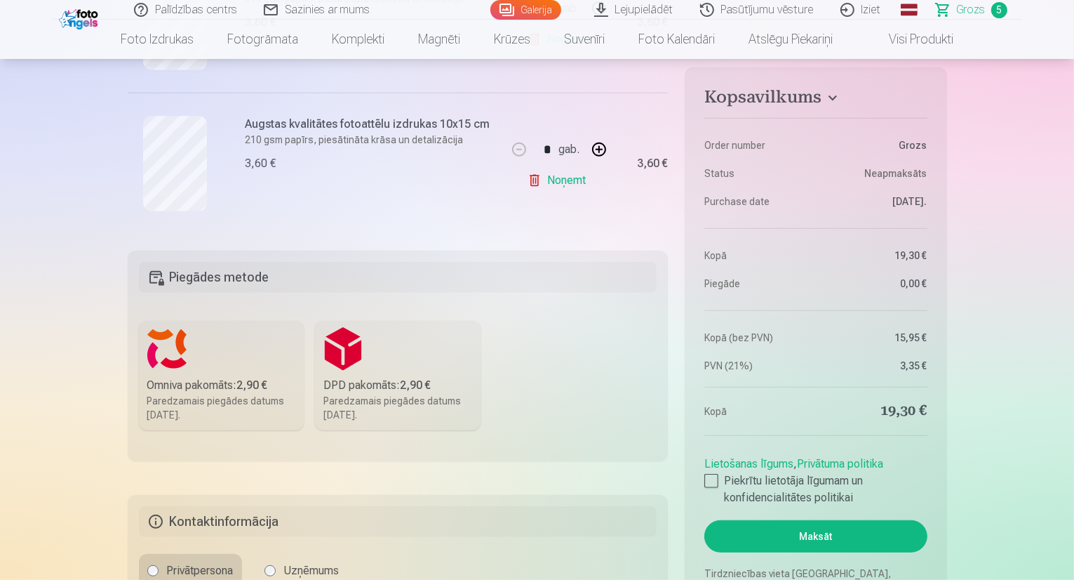
scroll to position [844, 0]
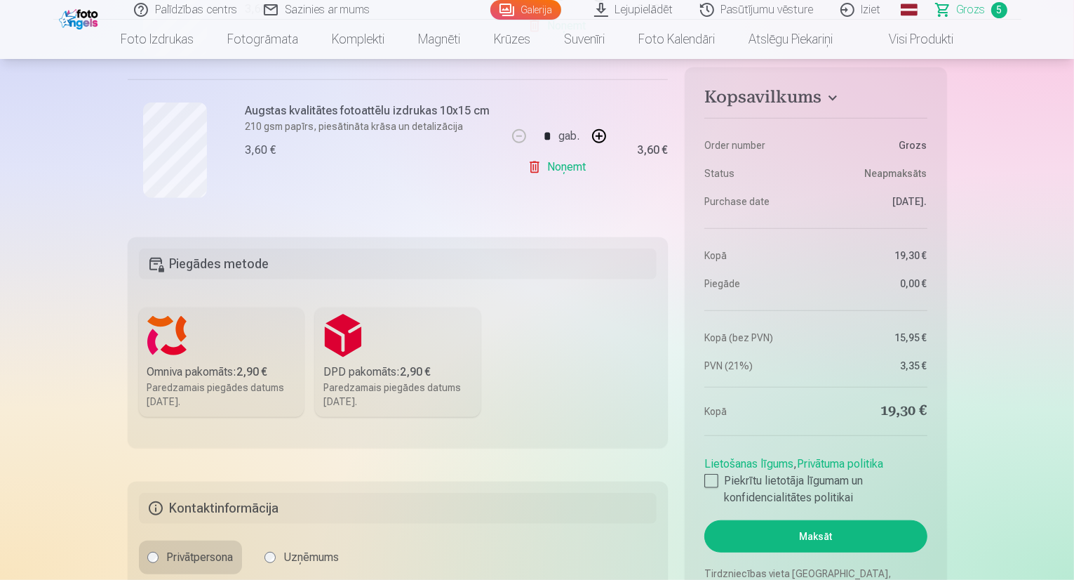
click at [251, 357] on label "Omniva pakomāts : 2,90 € Paredzamais piegādes datums [DATE]." at bounding box center [222, 361] width 166 height 109
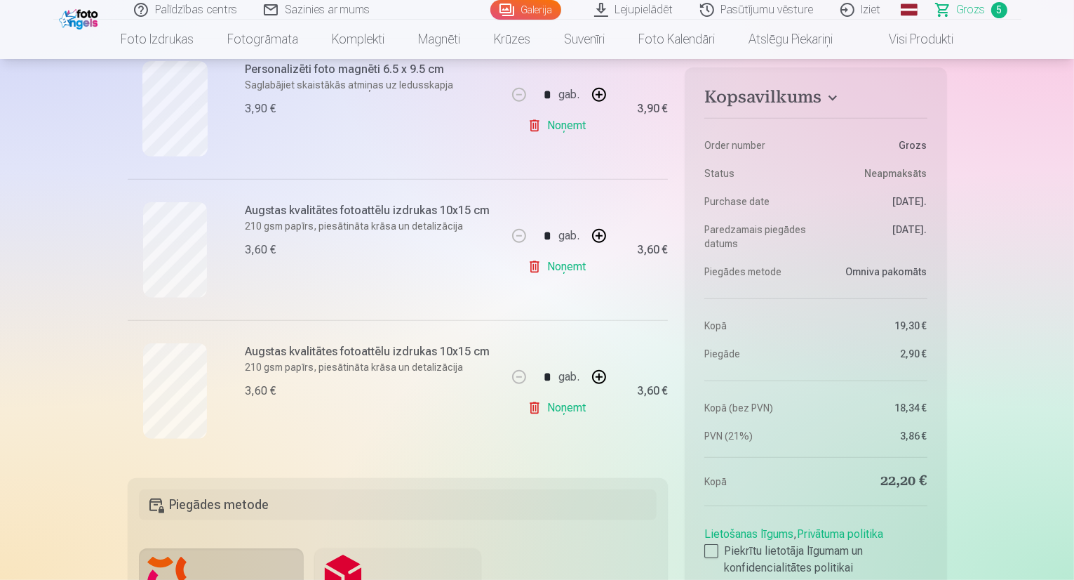
scroll to position [545, 0]
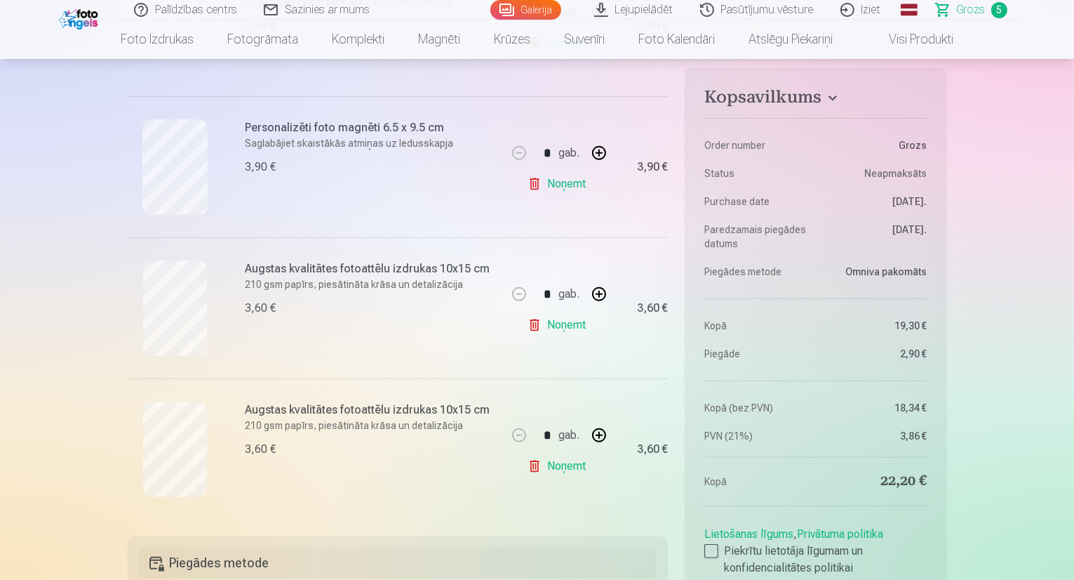
click at [568, 323] on link "Noņemt" at bounding box center [560, 325] width 64 height 28
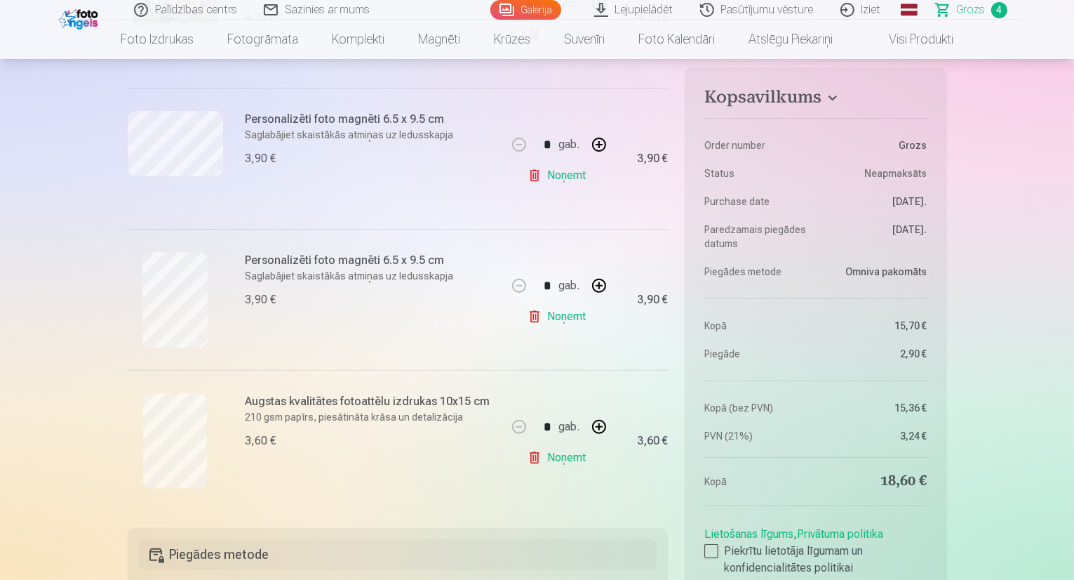
scroll to position [400, 0]
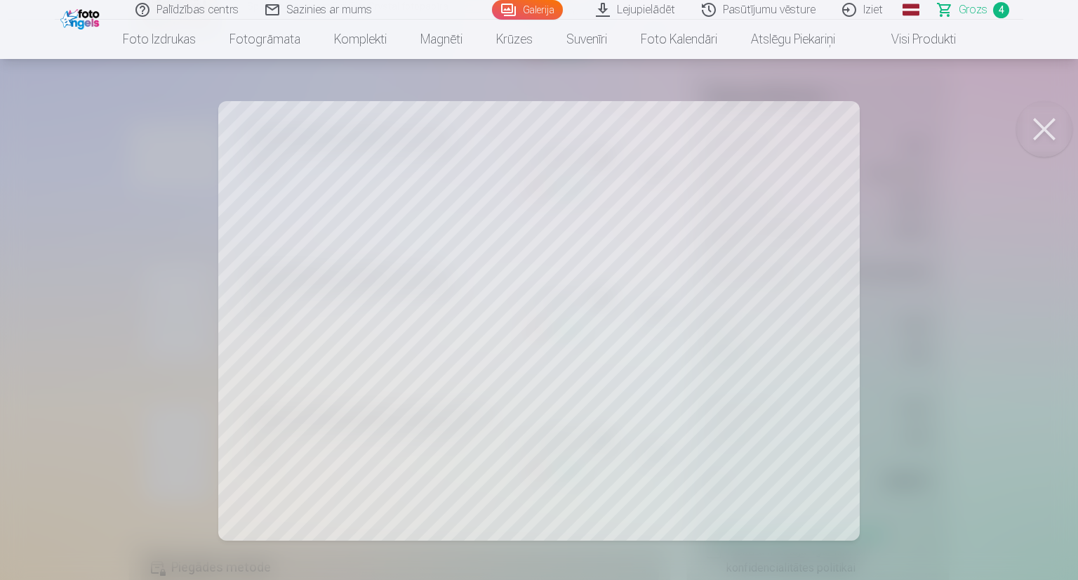
click at [1039, 145] on button at bounding box center [1044, 129] width 56 height 56
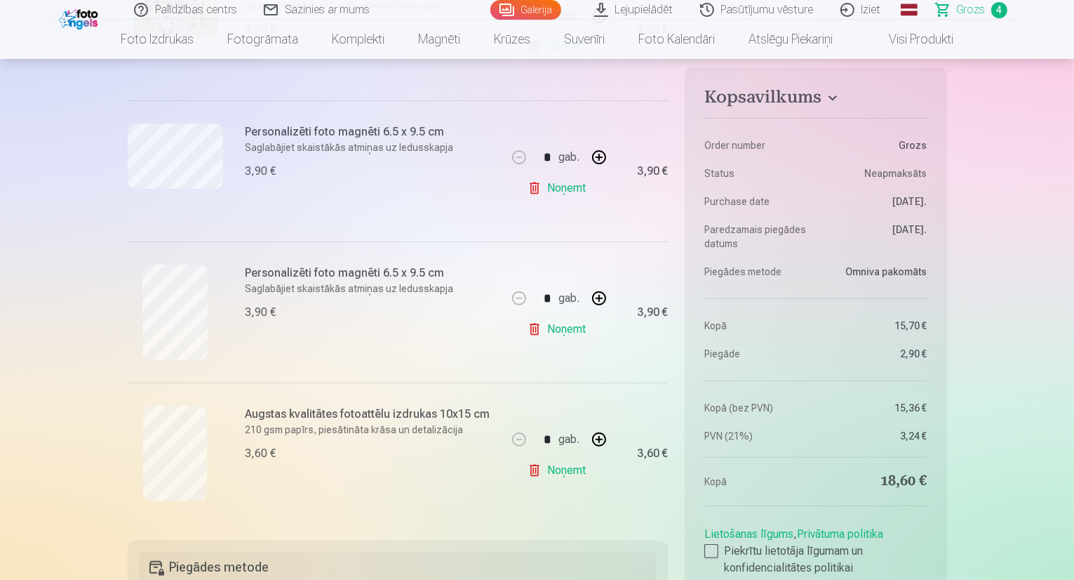
click at [553, 193] on link "Noņemt" at bounding box center [560, 188] width 64 height 28
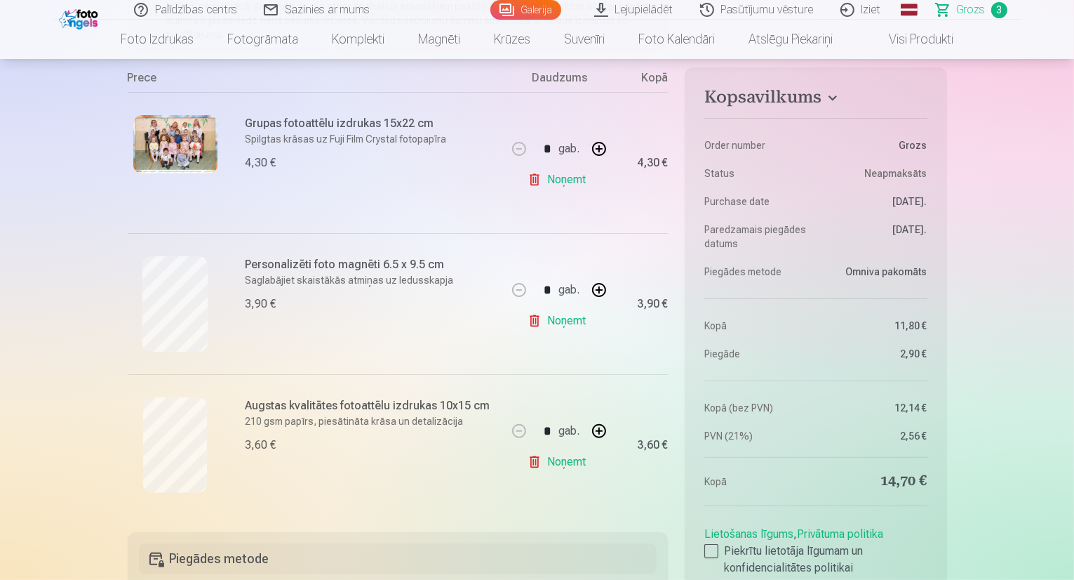
scroll to position [273, 0]
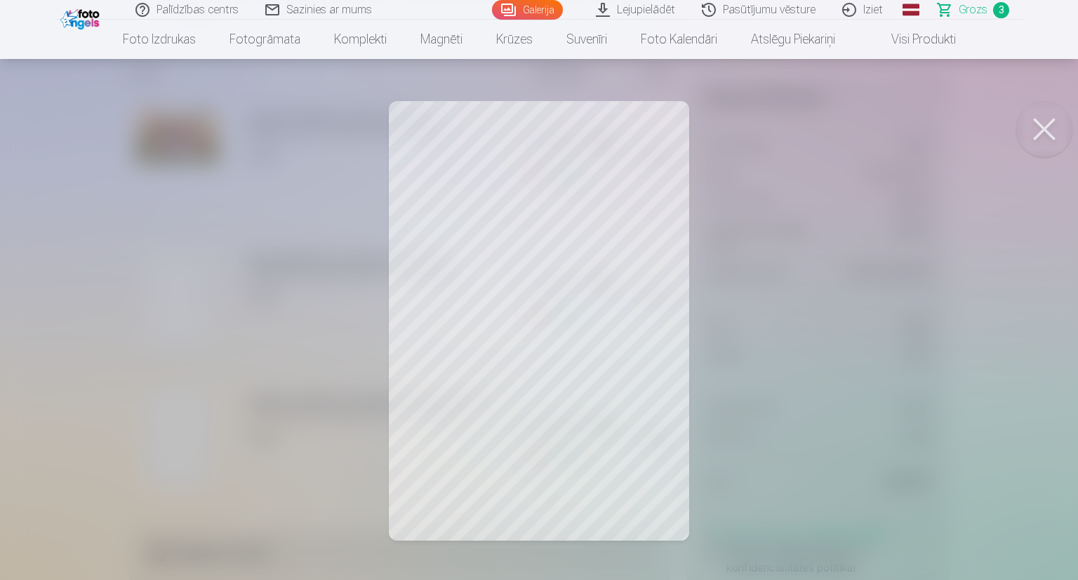
click at [1051, 129] on button at bounding box center [1044, 129] width 56 height 56
click at [1046, 121] on button at bounding box center [1044, 129] width 56 height 56
click at [1053, 114] on button at bounding box center [1044, 129] width 56 height 56
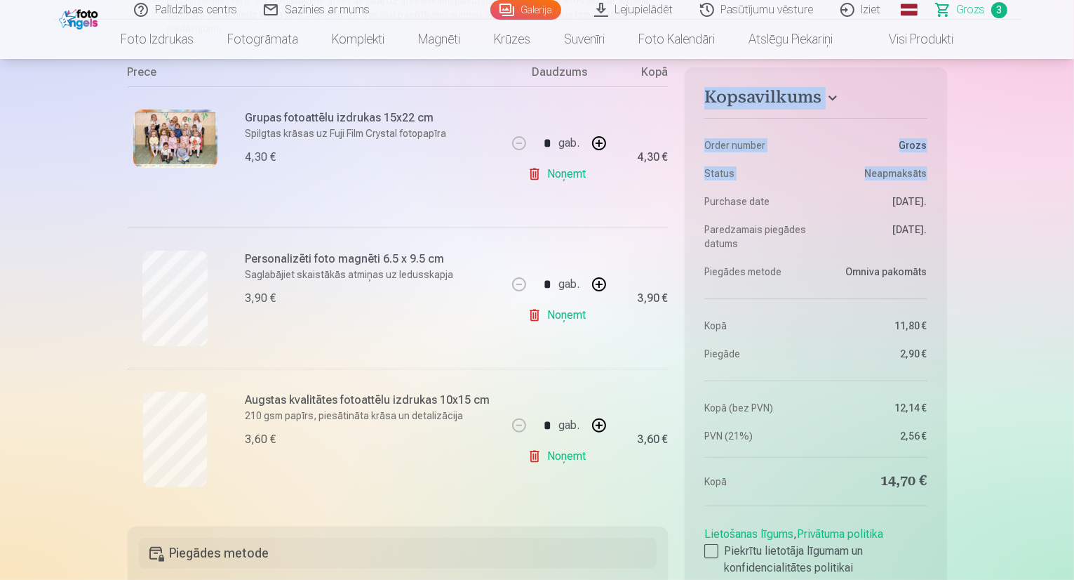
click at [1074, 51] on html "Palīdzības centrs Sazinies ar mums Galerija Lejupielādēt Pasūtījumu vēsture Izi…" at bounding box center [537, 17] width 1074 height 580
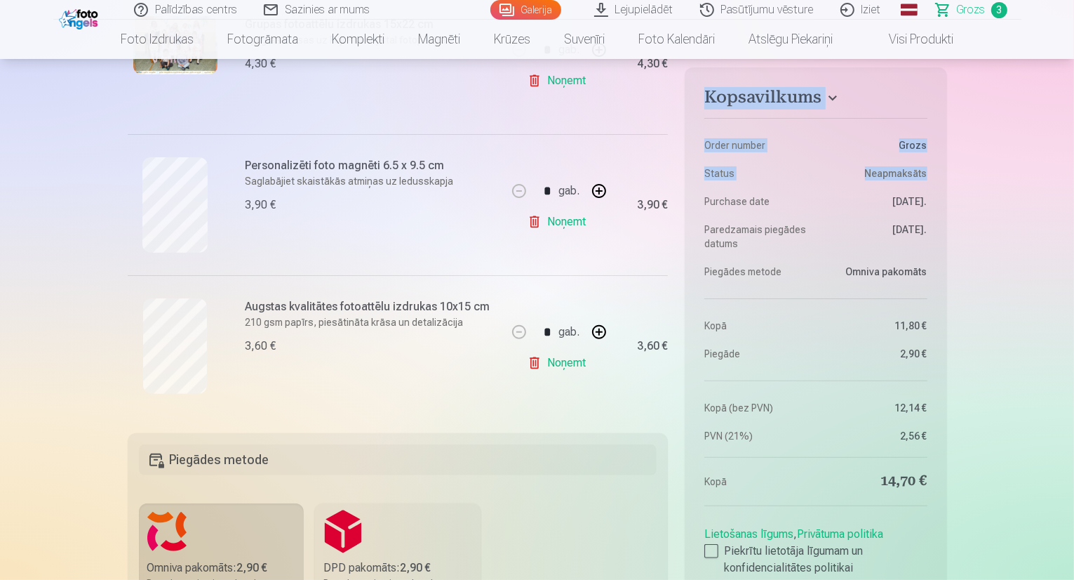
scroll to position [305, 0]
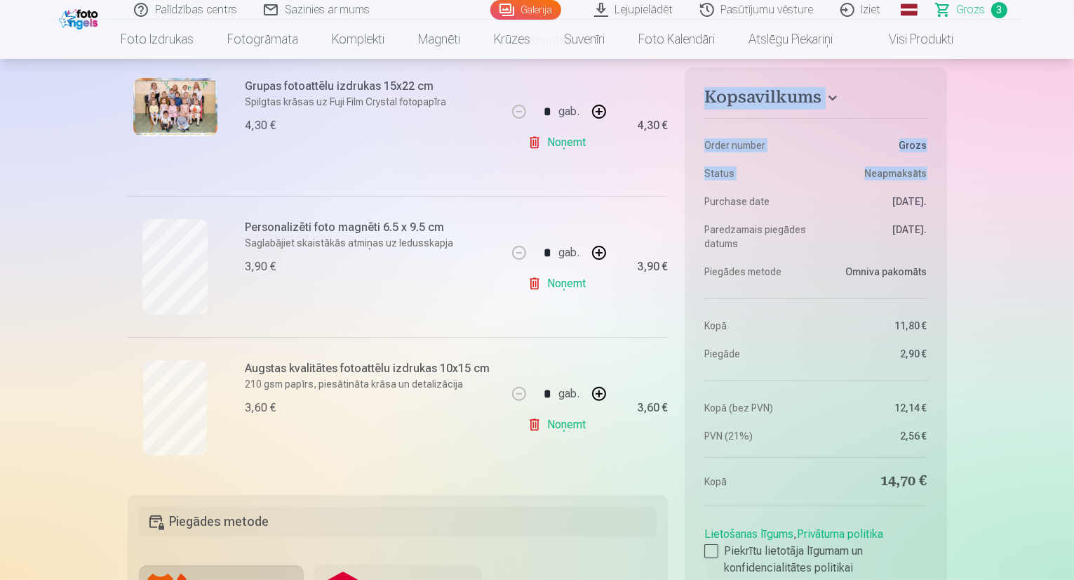
click at [601, 394] on button "button" at bounding box center [599, 394] width 34 height 34
type input "*"
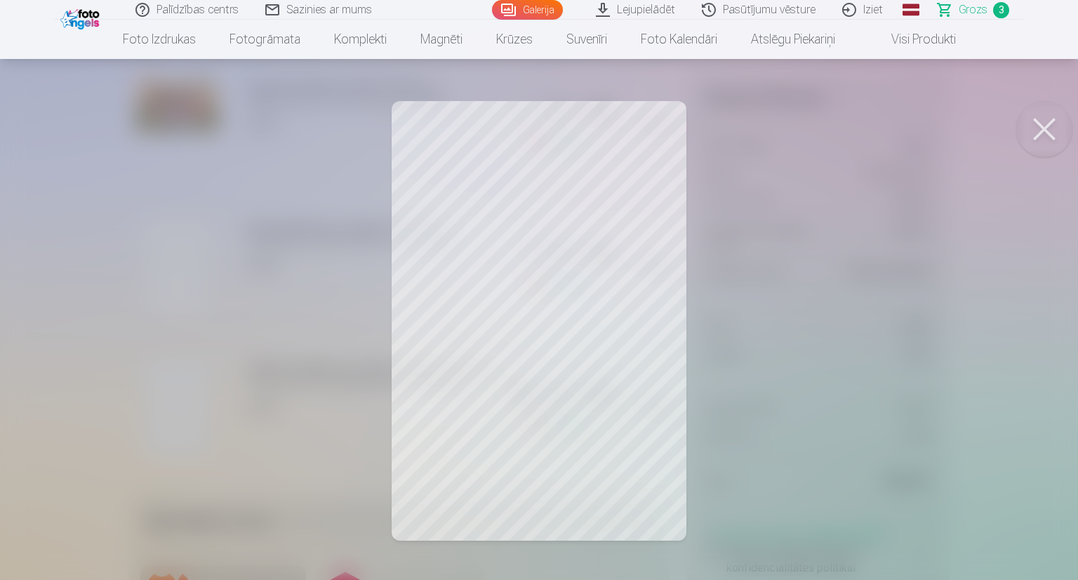
click at [832, 234] on div at bounding box center [539, 290] width 1078 height 580
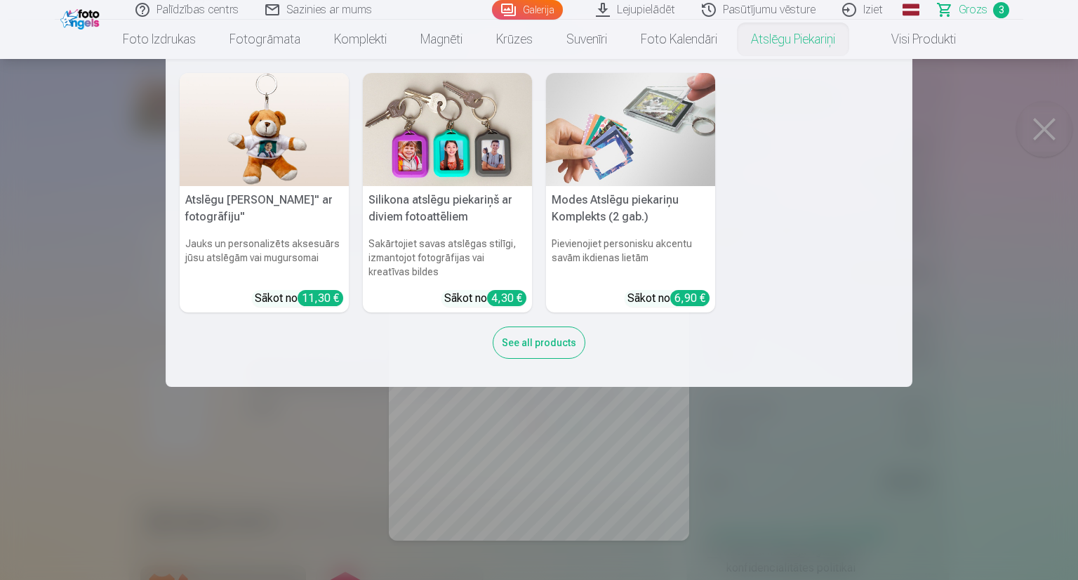
click at [995, 124] on nav "Atslēgu piekariņš Lācītis" ar fotogrāfiju" Jauks un personalizēts aksesuārs jūs…" at bounding box center [539, 223] width 1078 height 328
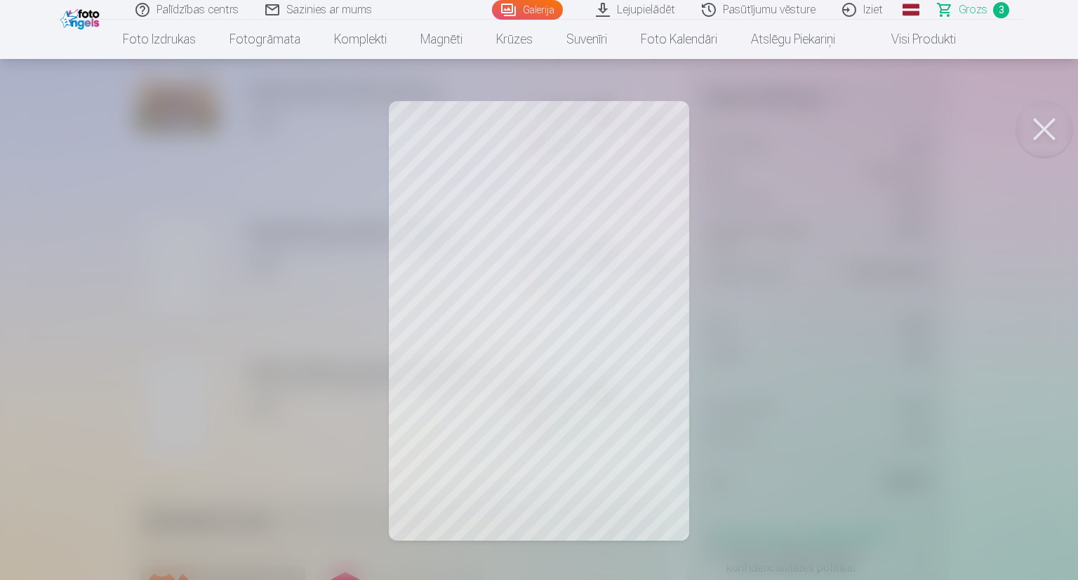
click at [1046, 125] on button at bounding box center [1044, 129] width 56 height 56
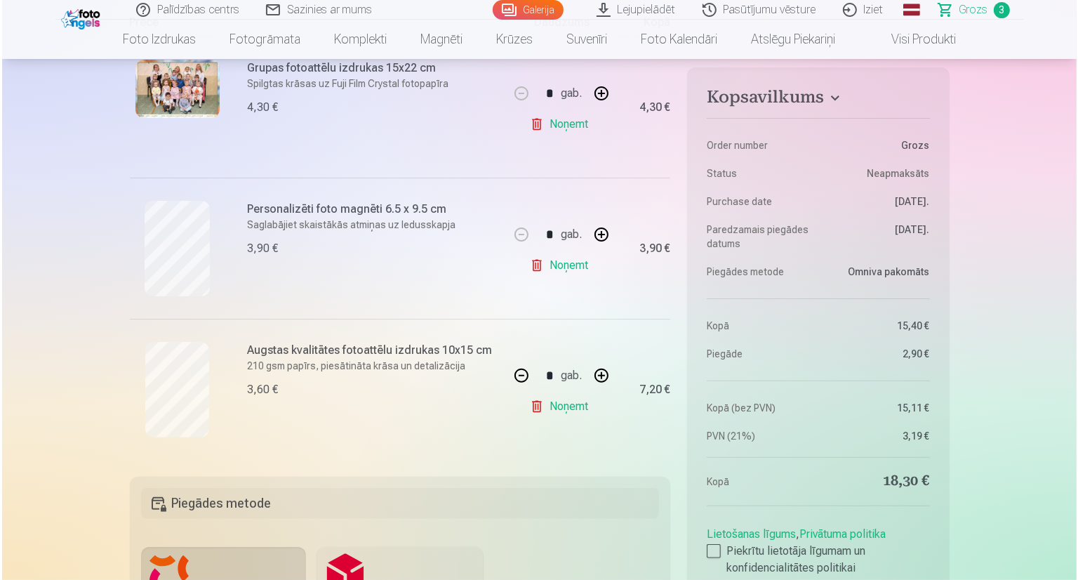
scroll to position [310, 0]
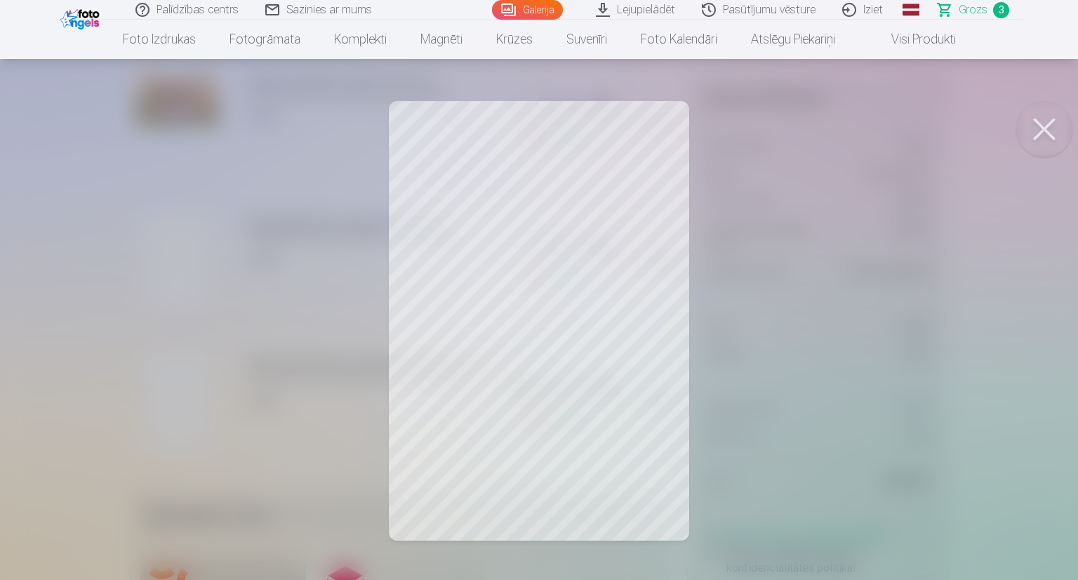
click at [637, 8] on link "Lejupielādēt" at bounding box center [636, 10] width 106 height 20
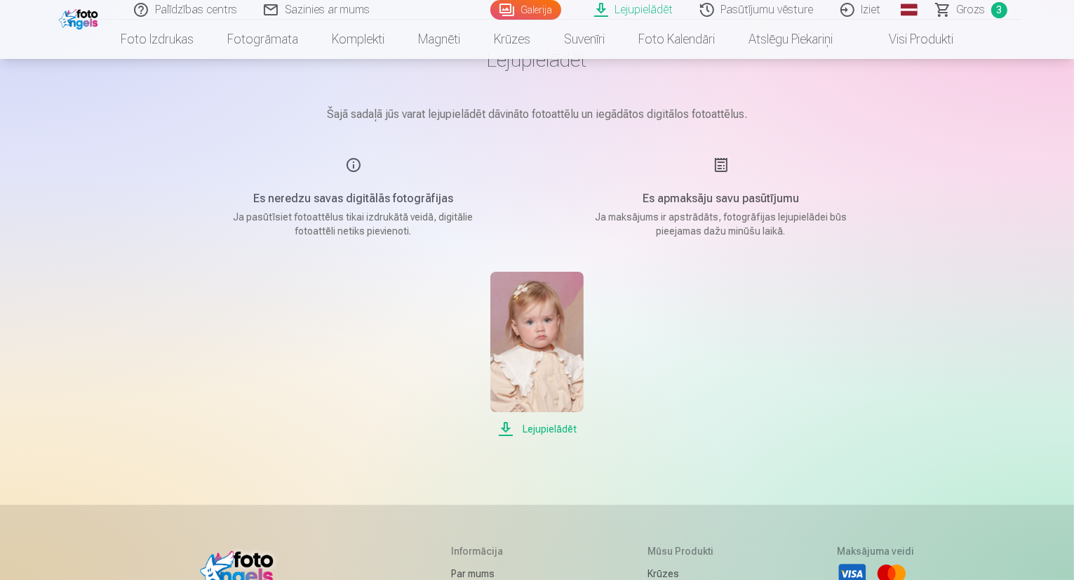
scroll to position [109, 0]
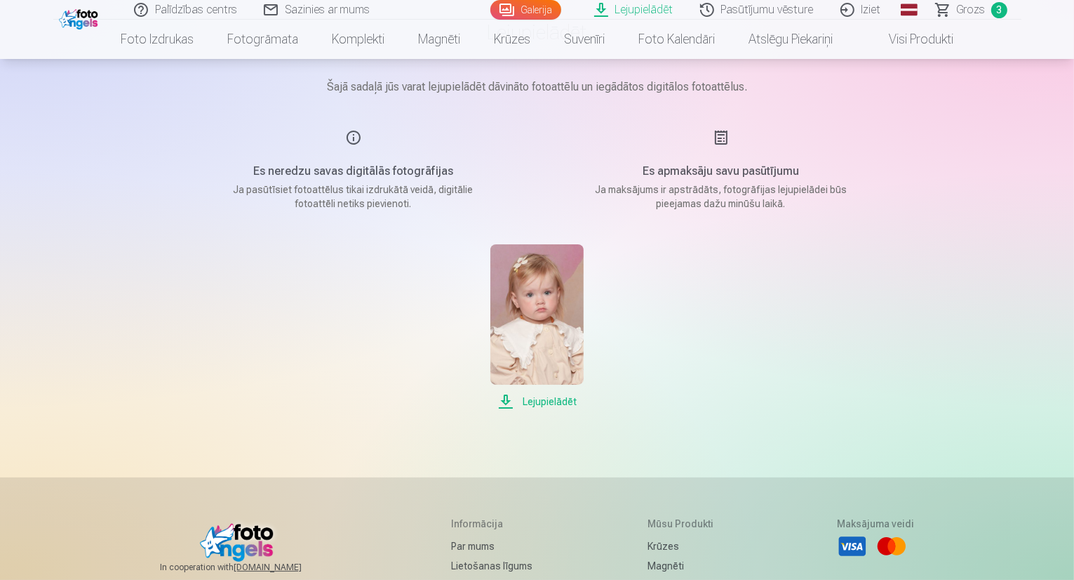
click at [542, 400] on span "Lejupielādēt" at bounding box center [537, 401] width 93 height 17
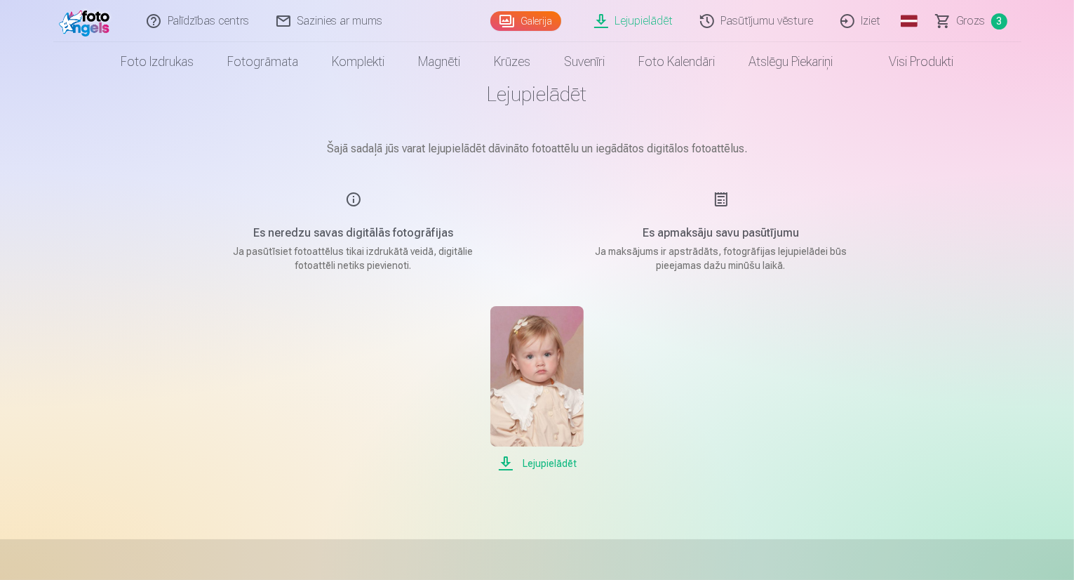
scroll to position [0, 0]
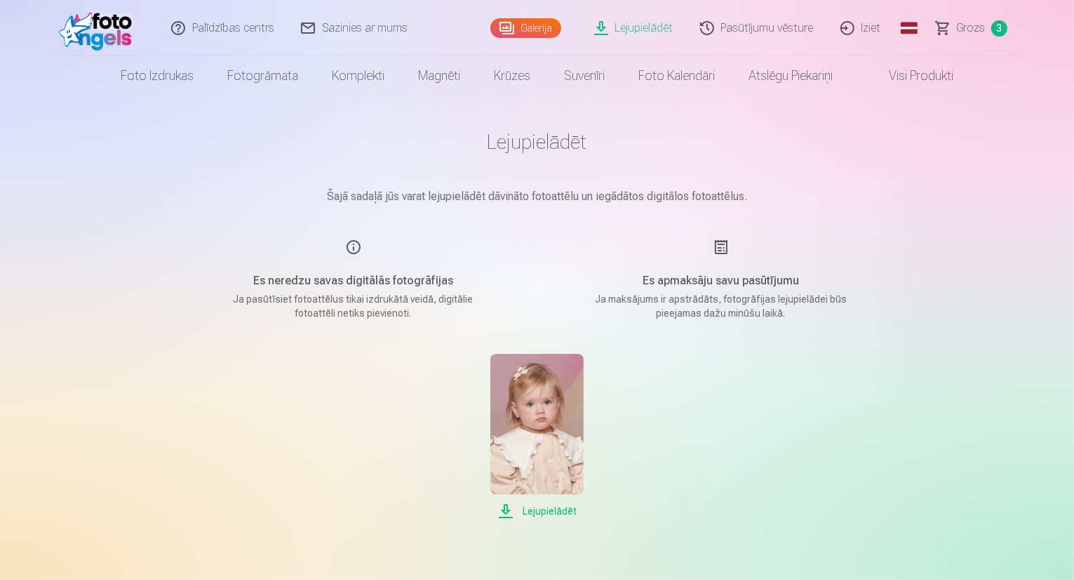
click at [982, 22] on span "Grozs" at bounding box center [971, 28] width 29 height 17
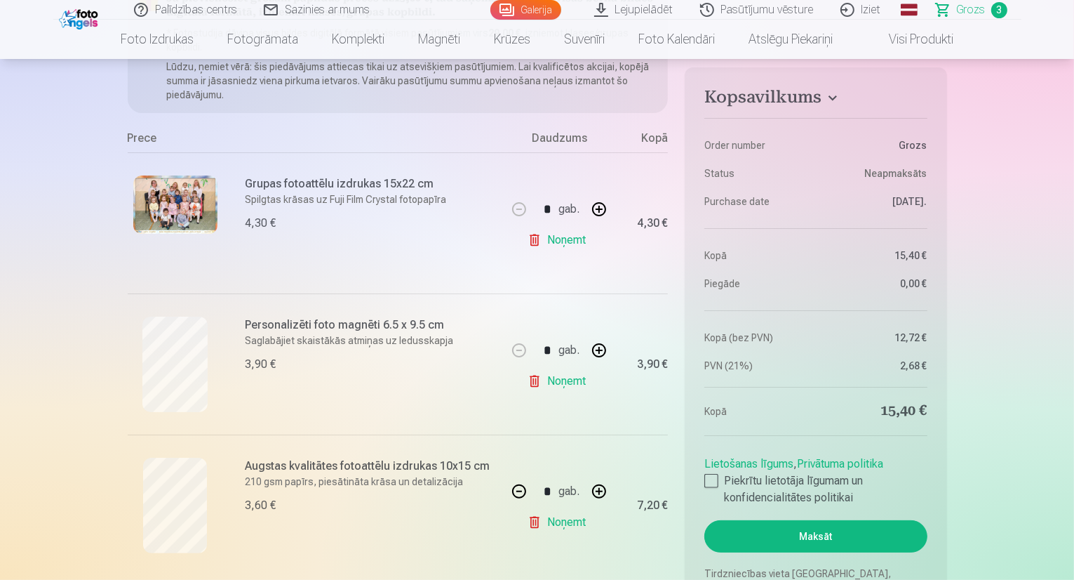
scroll to position [195, 0]
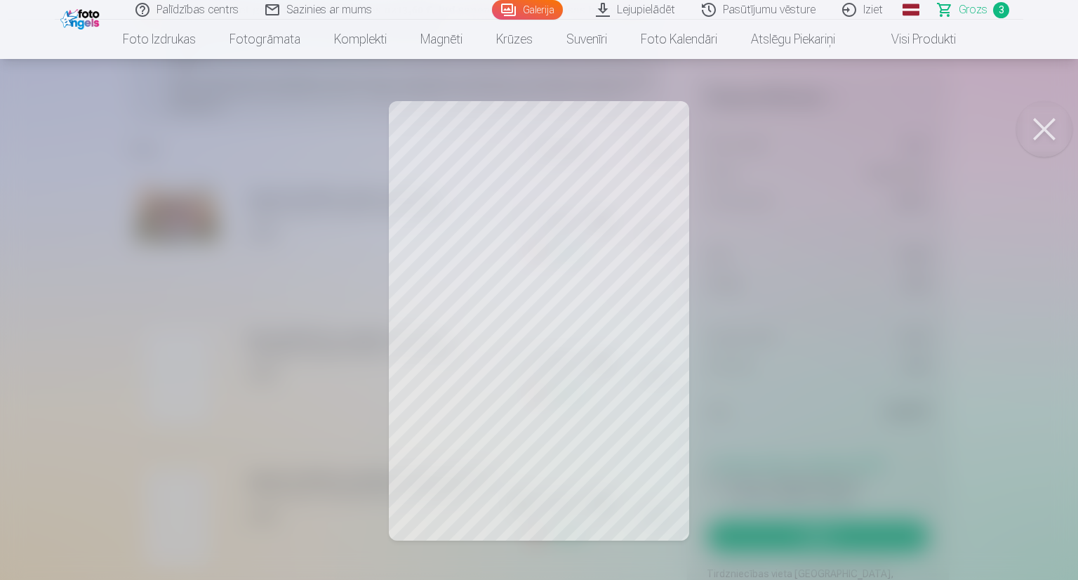
click at [716, 284] on div at bounding box center [539, 290] width 1078 height 580
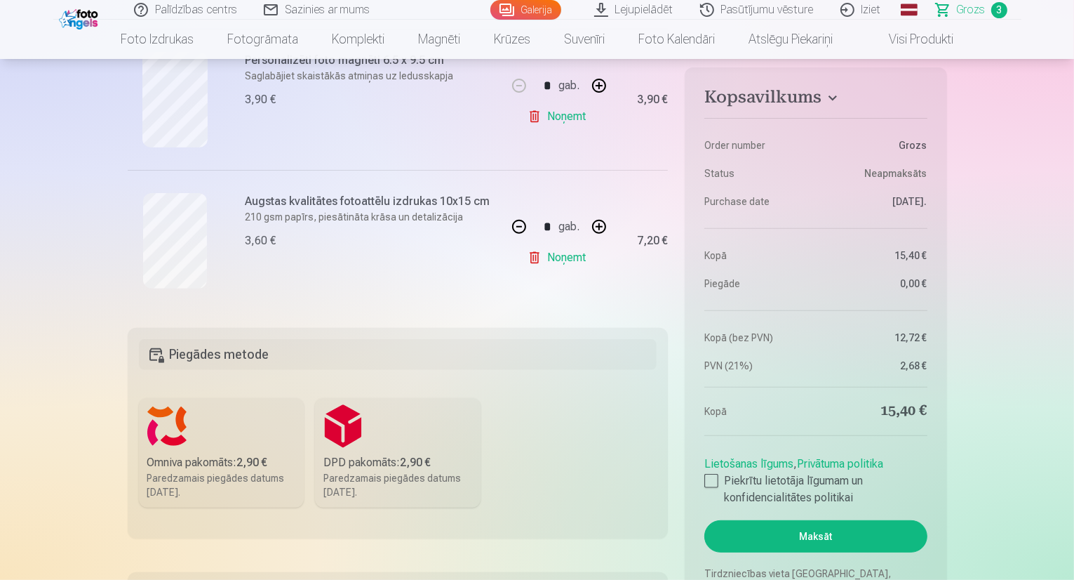
scroll to position [460, 0]
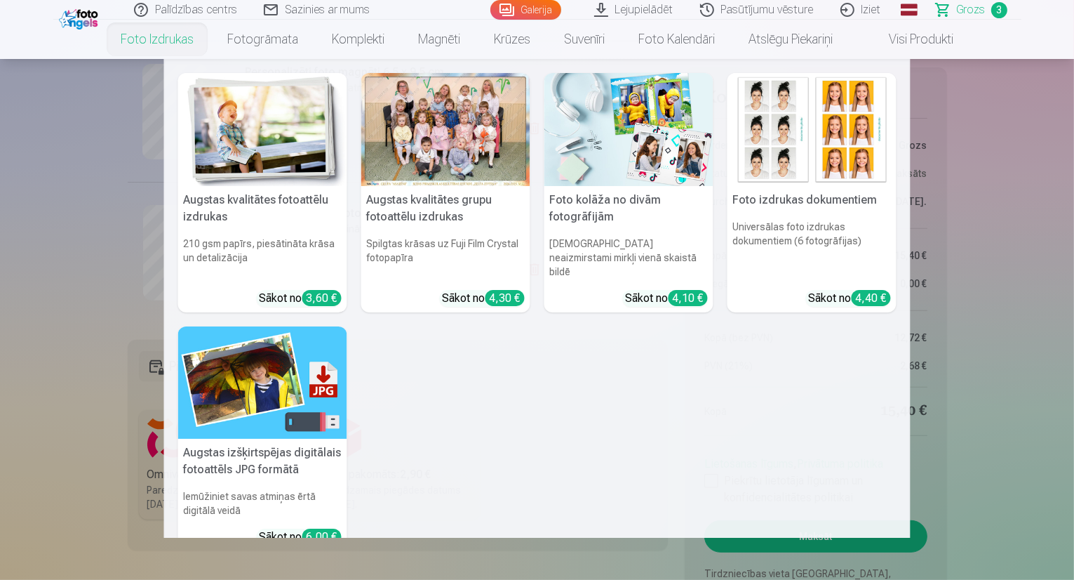
click at [107, 462] on nav "Augstas kvalitātes fotoattēlu izdrukas 210 gsm papīrs, piesātināta krāsa un det…" at bounding box center [537, 298] width 1074 height 479
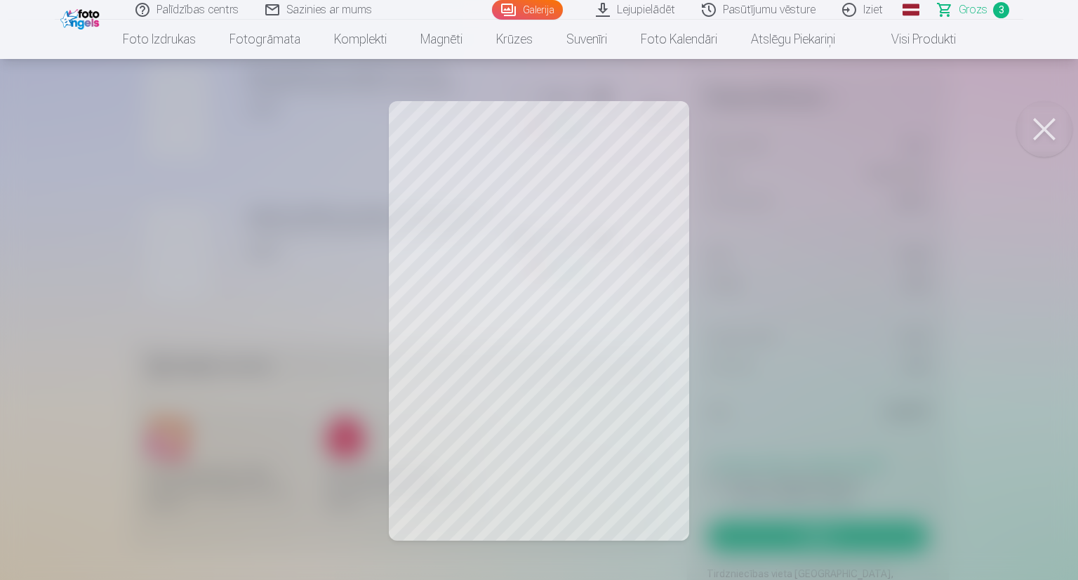
click at [239, 164] on div at bounding box center [539, 290] width 1078 height 580
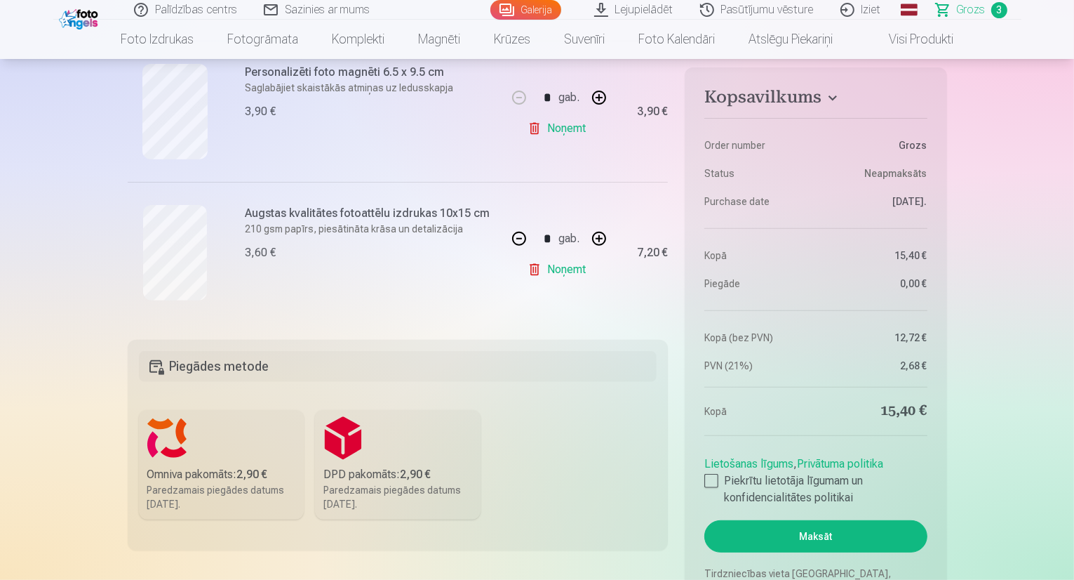
click at [208, 445] on label "Omniva pakomāts : 2,90 € Paredzamais piegādes datums [DATE]." at bounding box center [222, 464] width 166 height 109
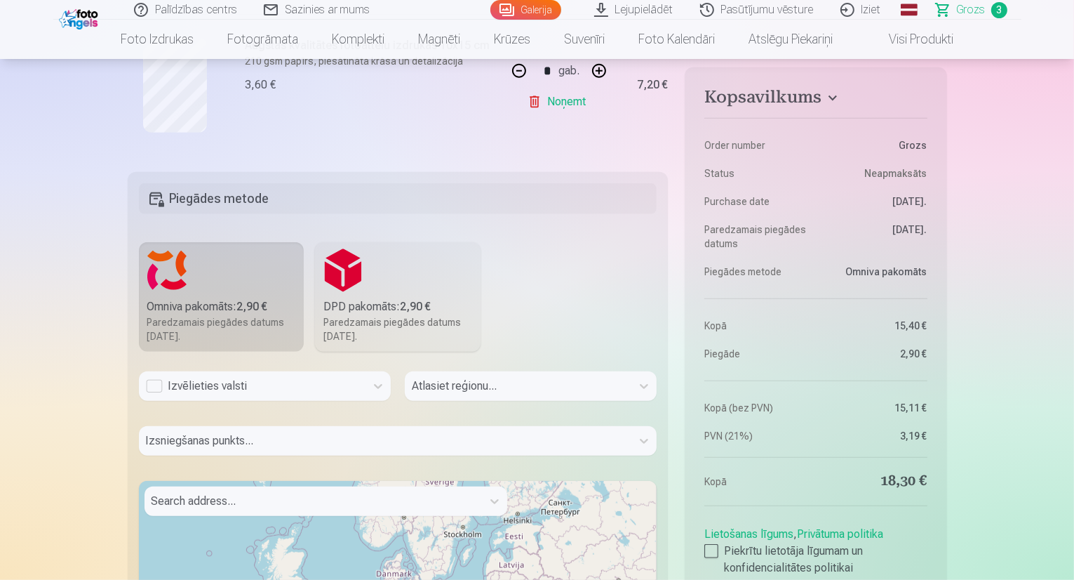
scroll to position [671, 0]
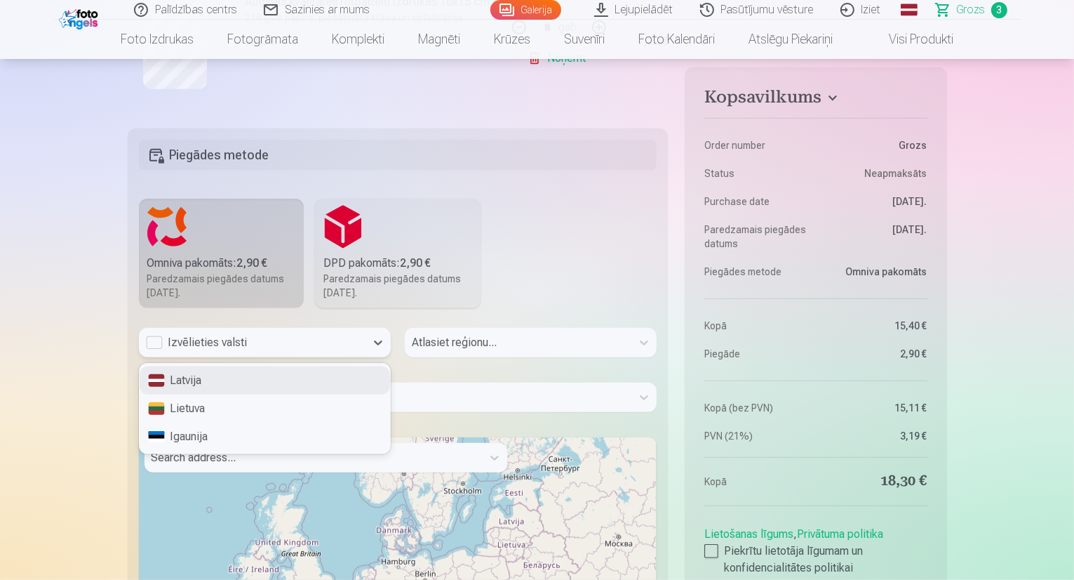
click at [314, 338] on div "Izvēlieties valsti" at bounding box center [252, 342] width 213 height 17
click at [266, 371] on div "Latvija" at bounding box center [265, 380] width 251 height 28
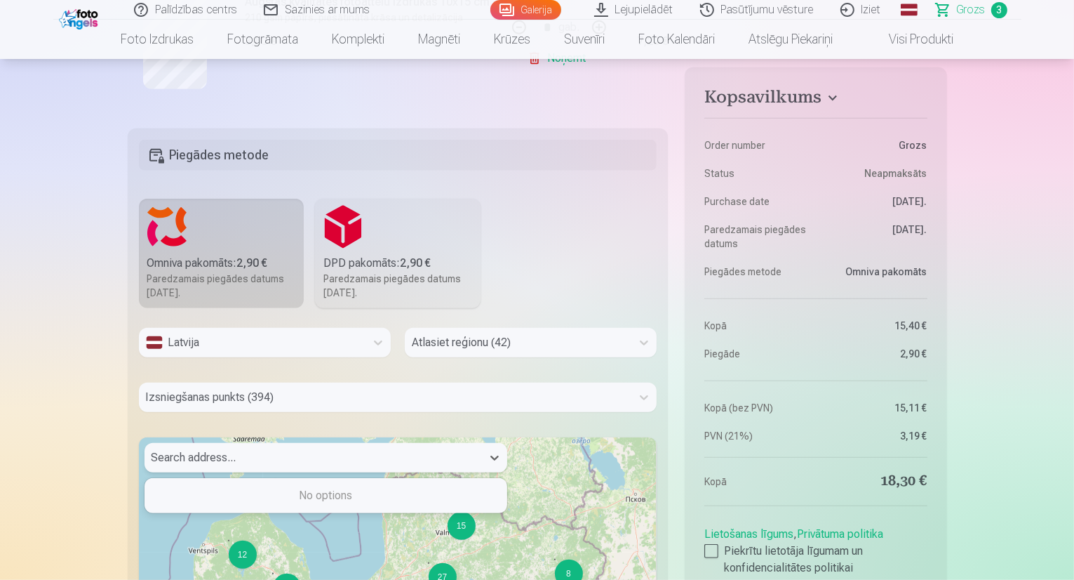
click at [302, 464] on div at bounding box center [313, 458] width 323 height 20
type input "*"
type input "**********"
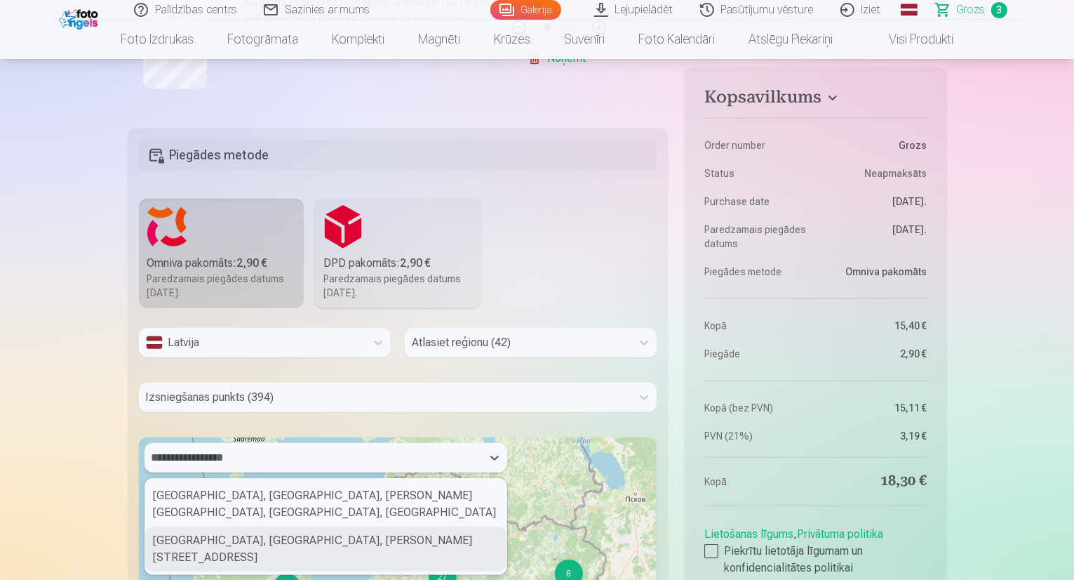
click at [269, 526] on div "[GEOGRAPHIC_DATA], [GEOGRAPHIC_DATA], [PERSON_NAME][STREET_ADDRESS]" at bounding box center [325, 548] width 361 height 45
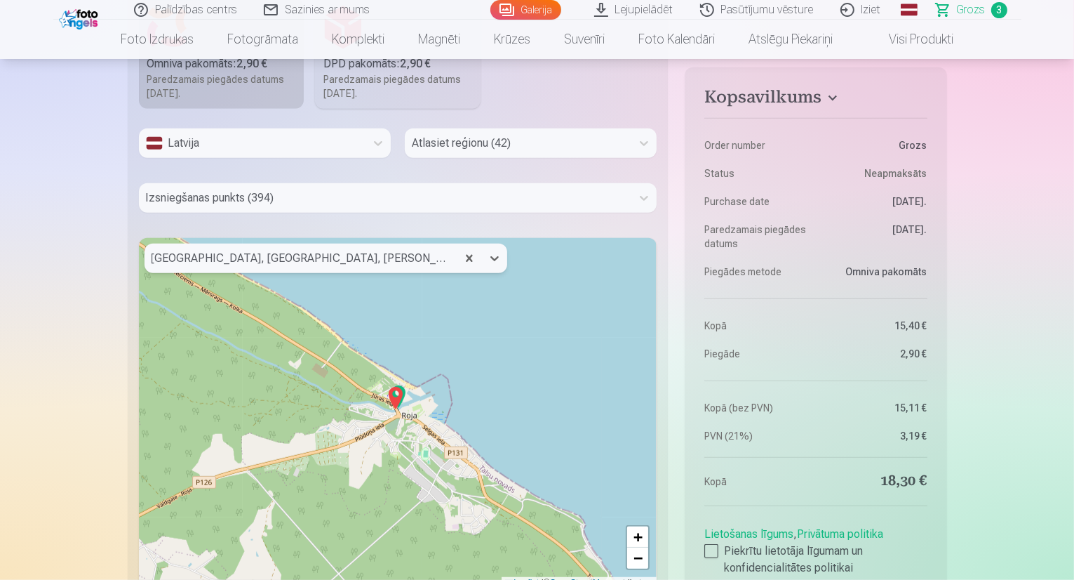
scroll to position [907, 0]
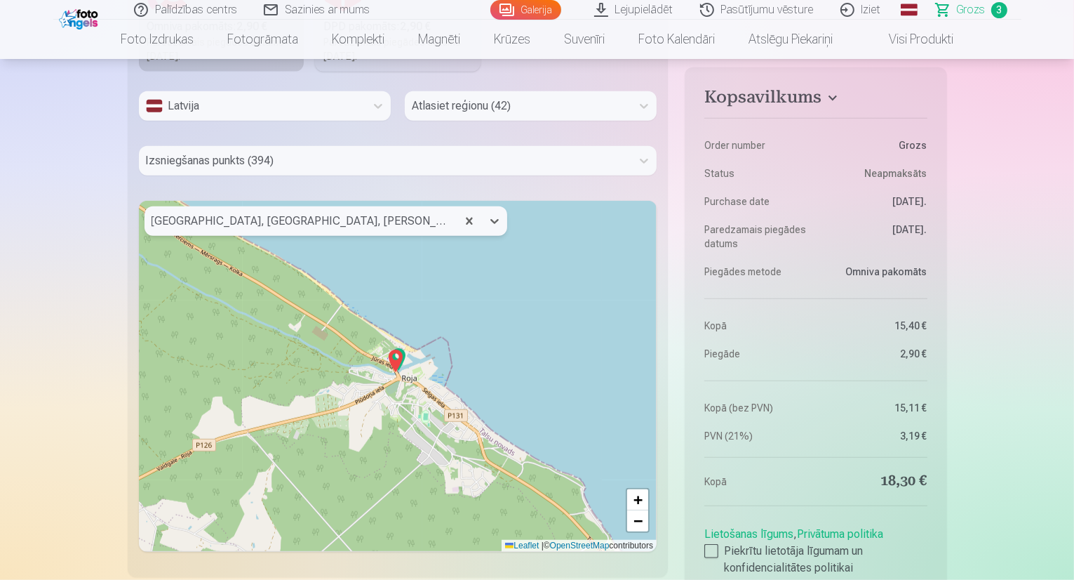
click at [401, 363] on img at bounding box center [396, 361] width 22 height 34
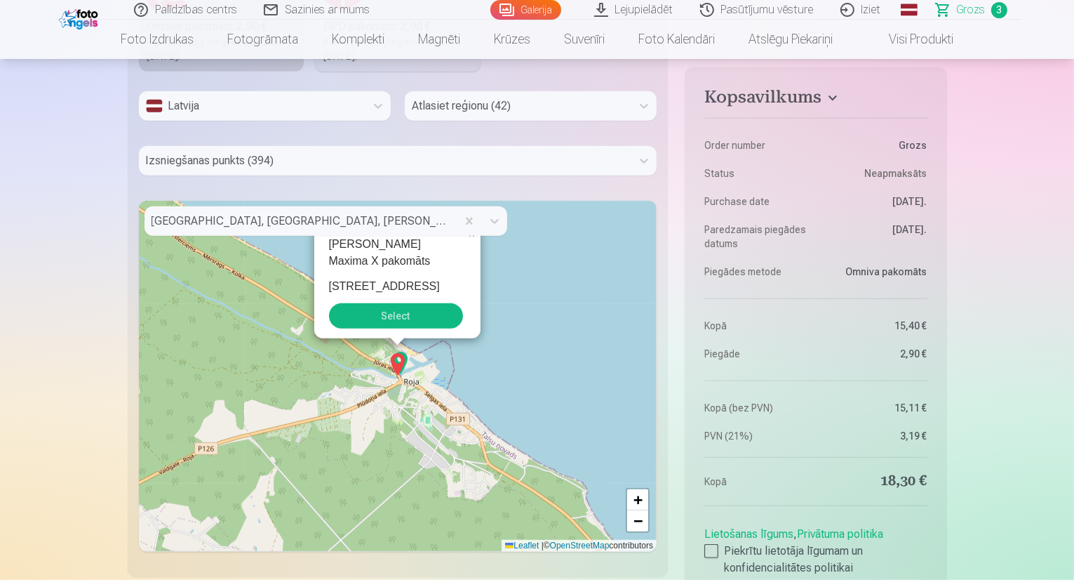
click at [396, 320] on button "Select" at bounding box center [396, 315] width 134 height 25
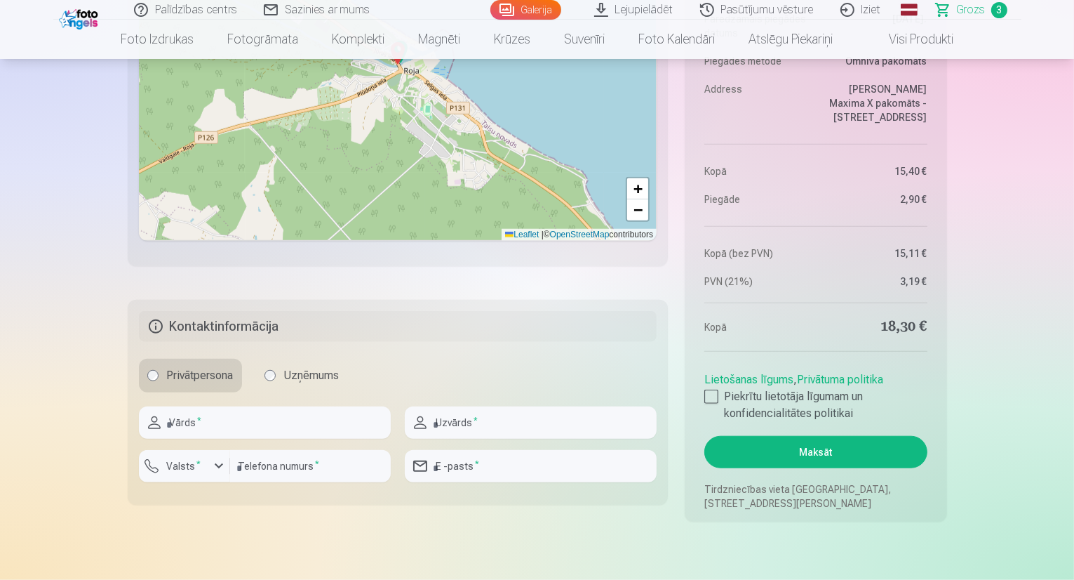
scroll to position [1213, 0]
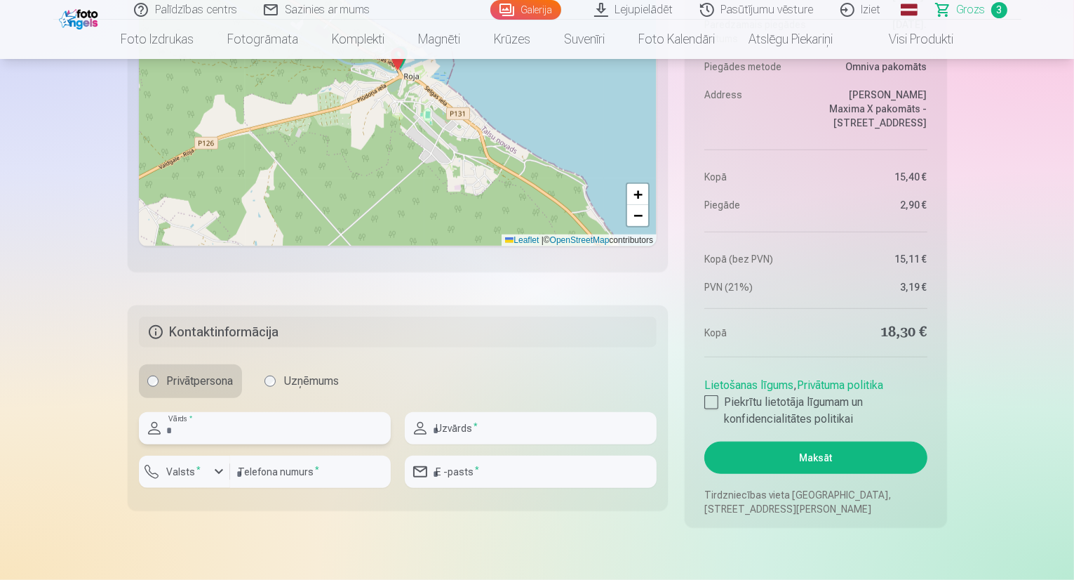
click at [253, 427] on input "text" at bounding box center [265, 428] width 252 height 32
type input "*****"
click at [477, 421] on input "text" at bounding box center [531, 428] width 252 height 32
type input "*******"
click at [283, 472] on input "number" at bounding box center [310, 471] width 161 height 32
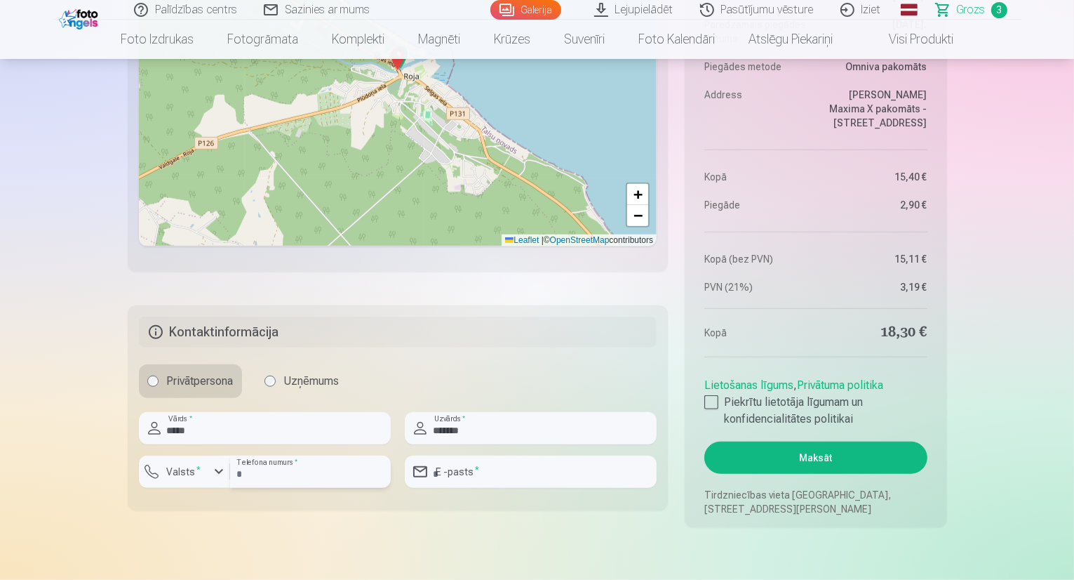
type input "********"
type input "**********"
click at [465, 473] on input "**********" at bounding box center [531, 471] width 252 height 32
click at [719, 401] on label "Piekrītu lietotāja līgumam un konfidencialitātes politikai" at bounding box center [816, 411] width 222 height 34
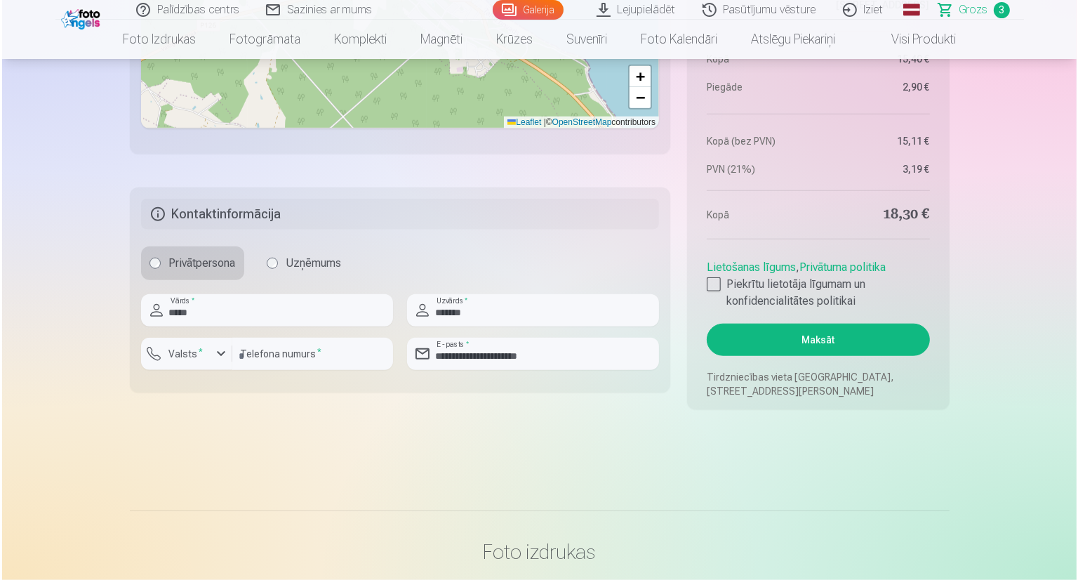
scroll to position [1287, 0]
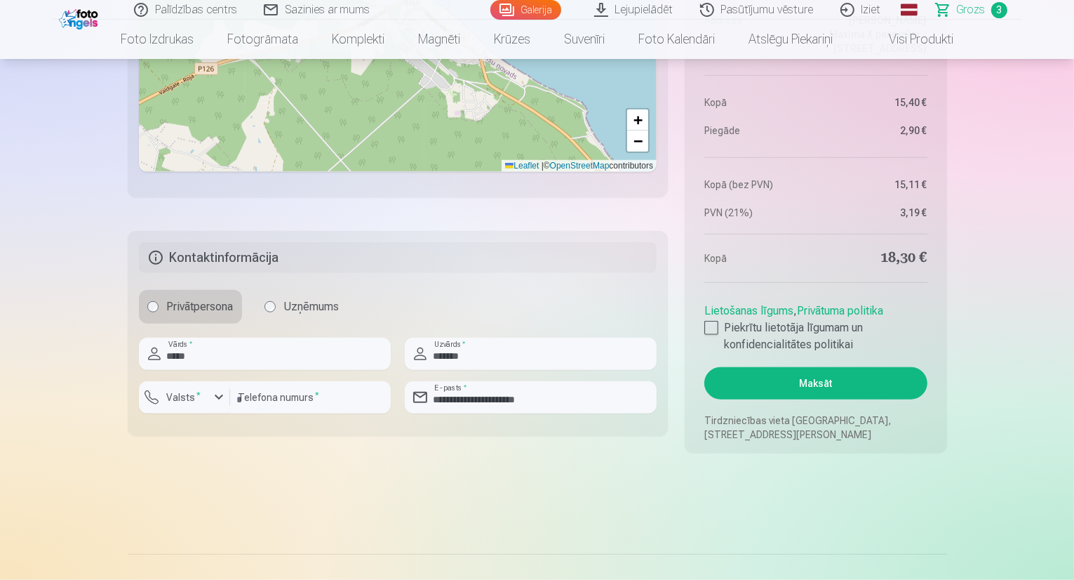
click at [817, 380] on button "Maksāt" at bounding box center [816, 383] width 222 height 32
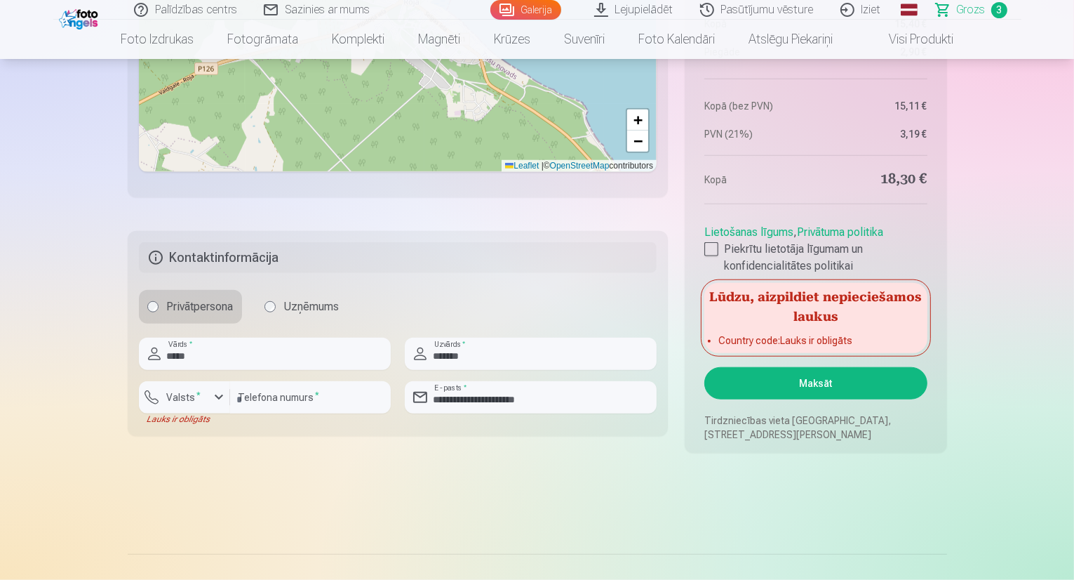
click at [771, 331] on div "Lūdzu, aizpildiet nepieciešamos laukus Country code : Lauks ir obligāts" at bounding box center [816, 318] width 222 height 70
drag, startPoint x: 300, startPoint y: 399, endPoint x: 208, endPoint y: 405, distance: 92.8
click at [208, 405] on div "Valsts * Lauks ir obligāts ******** Telefona numurs *" at bounding box center [265, 403] width 252 height 44
click at [208, 405] on div "button" at bounding box center [188, 399] width 42 height 14
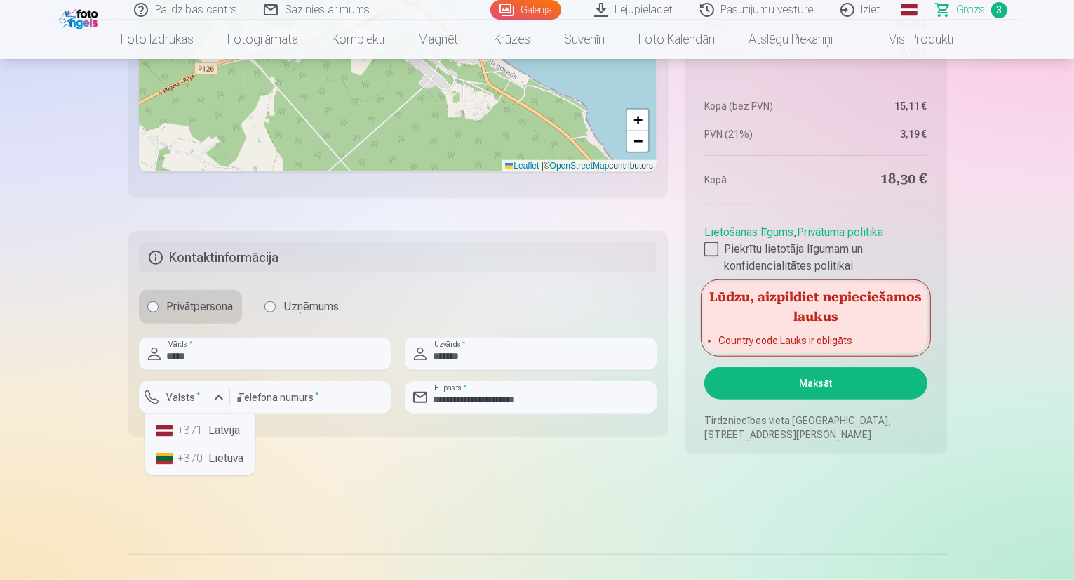
click at [216, 436] on li "+371 Latvija" at bounding box center [200, 430] width 100 height 28
click at [790, 385] on button "Maksāt" at bounding box center [816, 383] width 222 height 32
